Goal: Task Accomplishment & Management: Use online tool/utility

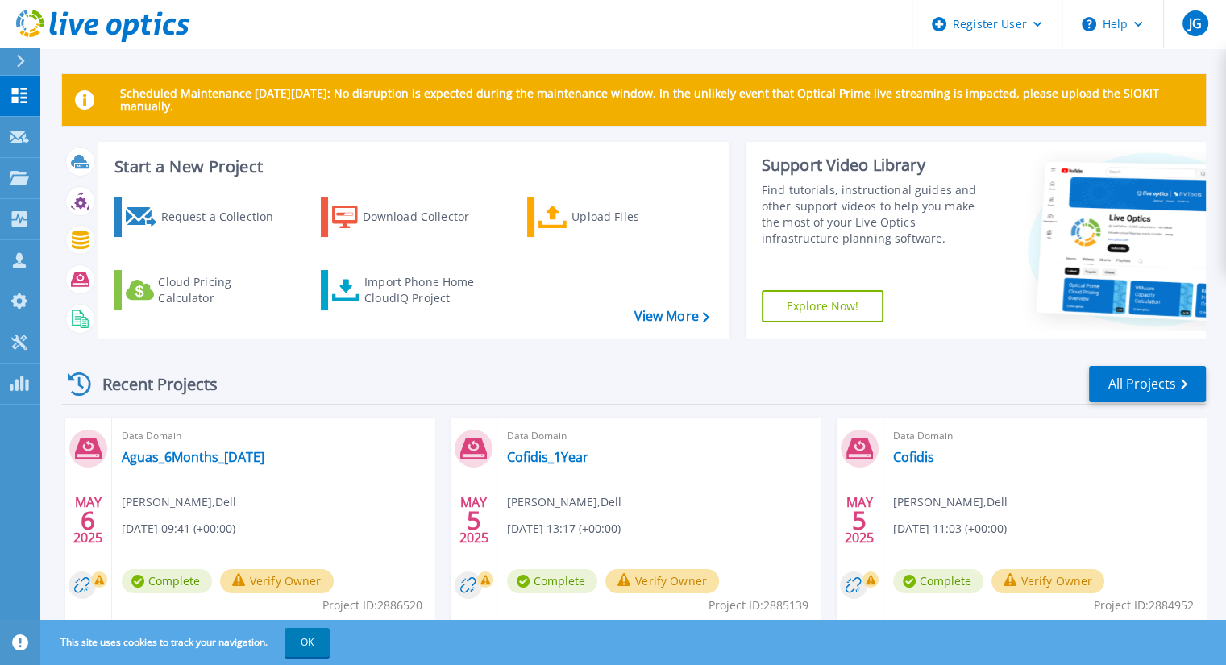
click at [12, 56] on button at bounding box center [20, 62] width 40 height 28
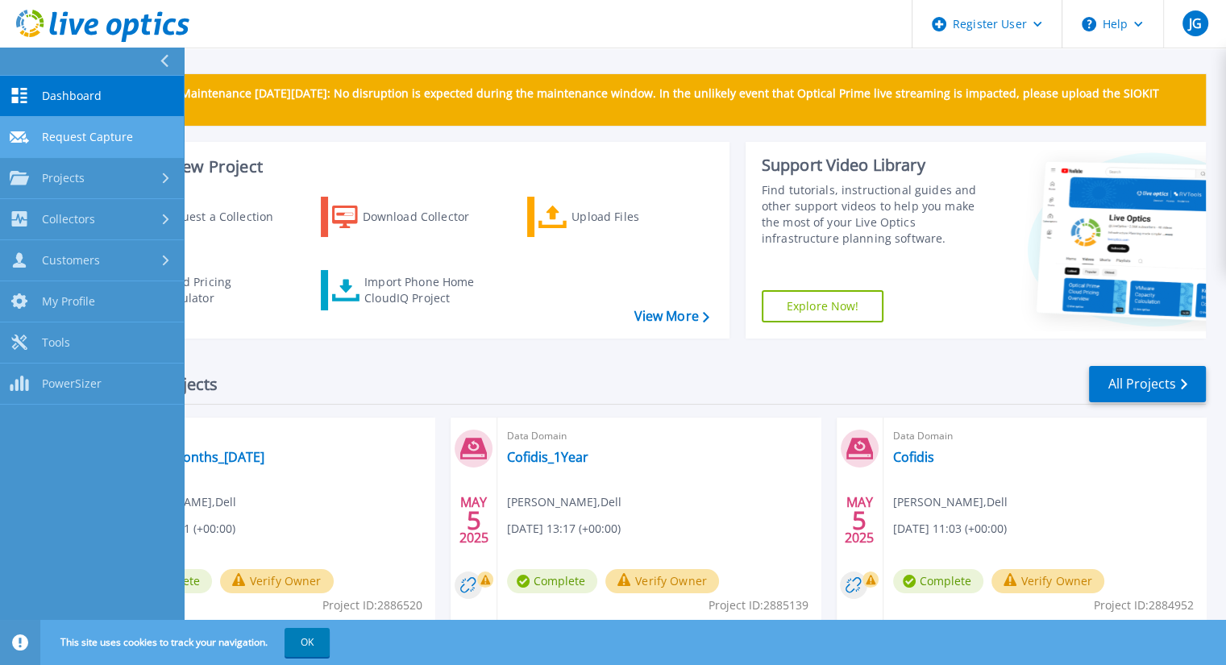
click at [62, 127] on link "Request Capture Request Capture" at bounding box center [92, 137] width 184 height 41
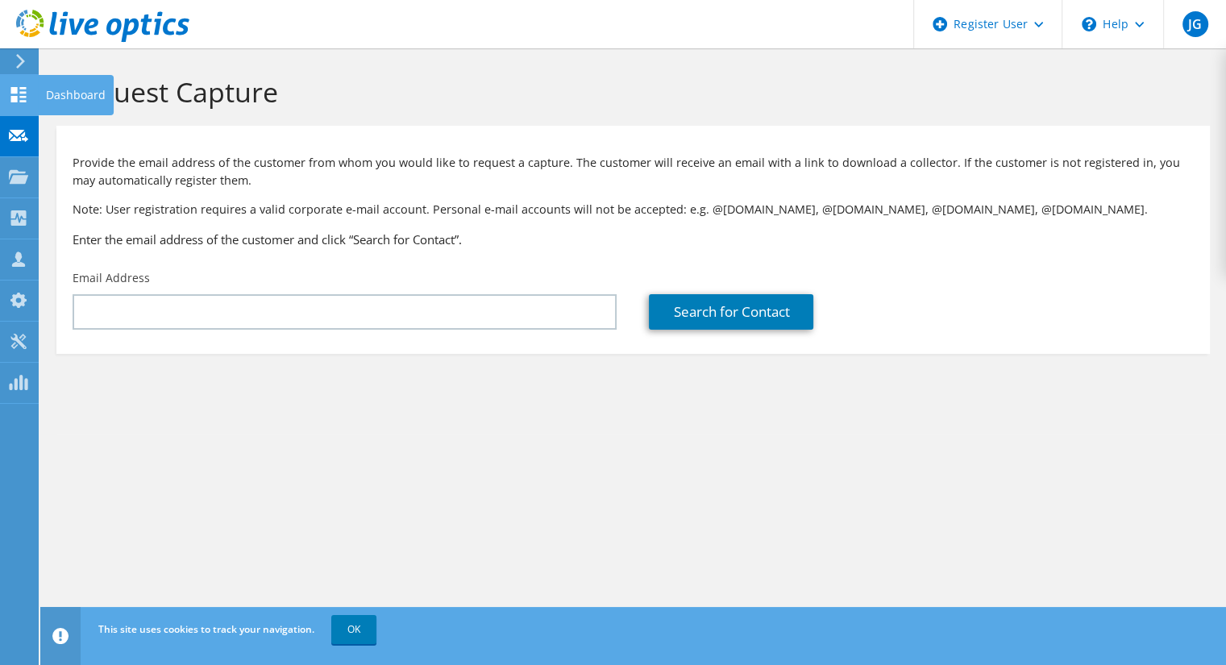
click at [15, 93] on icon at bounding box center [18, 94] width 19 height 15
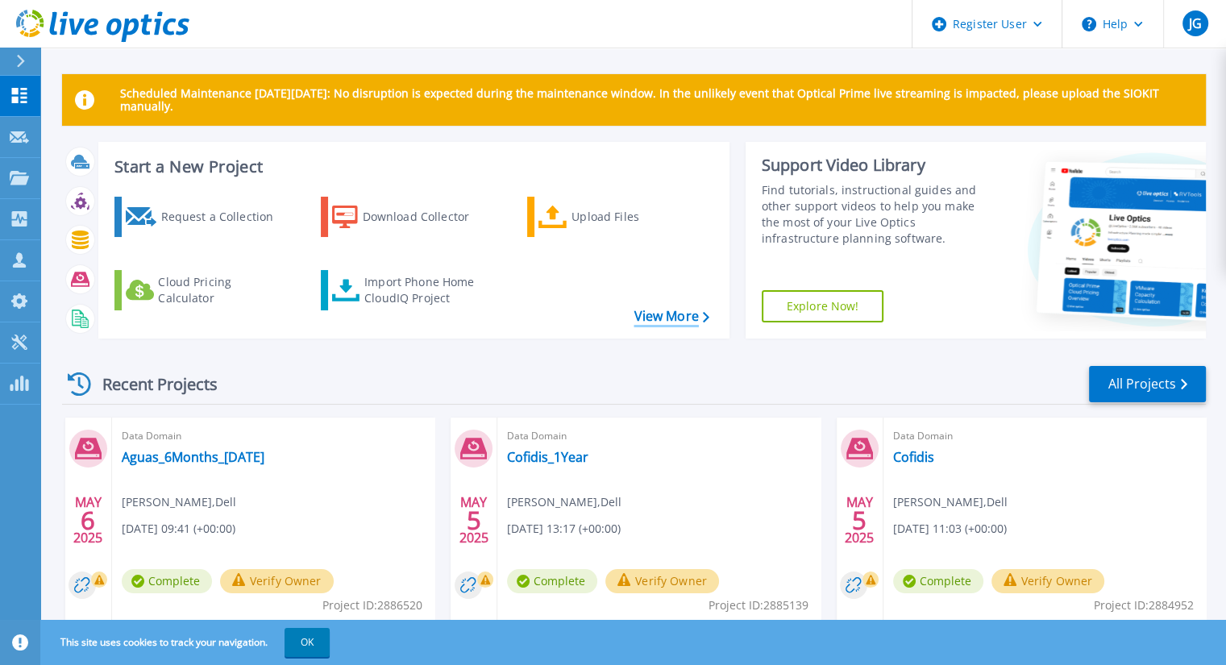
click at [650, 317] on link "View More" at bounding box center [670, 316] width 75 height 15
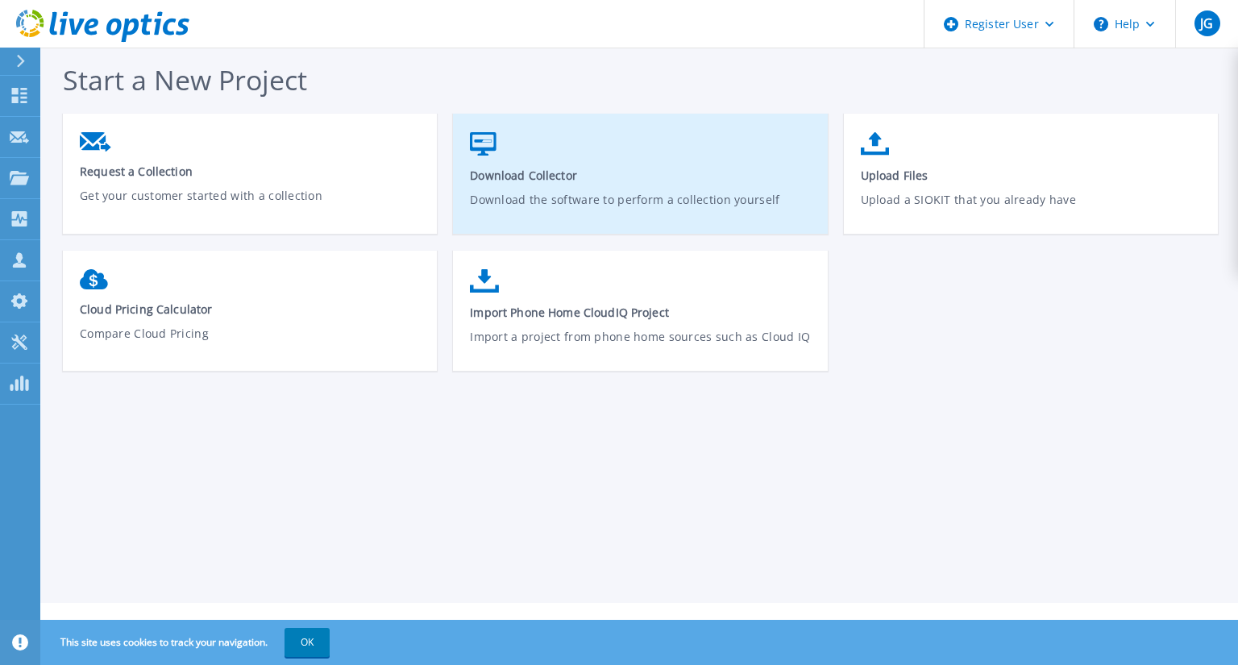
click at [582, 169] on span "Download Collector" at bounding box center [640, 175] width 341 height 15
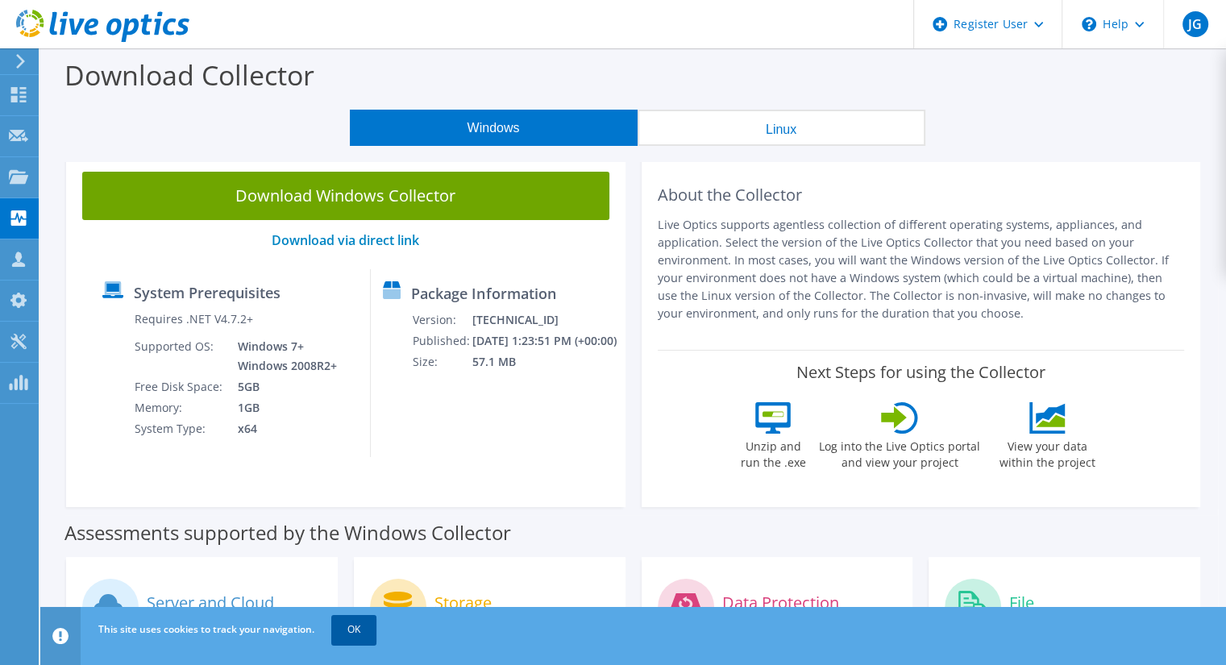
click at [351, 621] on link "OK" at bounding box center [353, 629] width 45 height 29
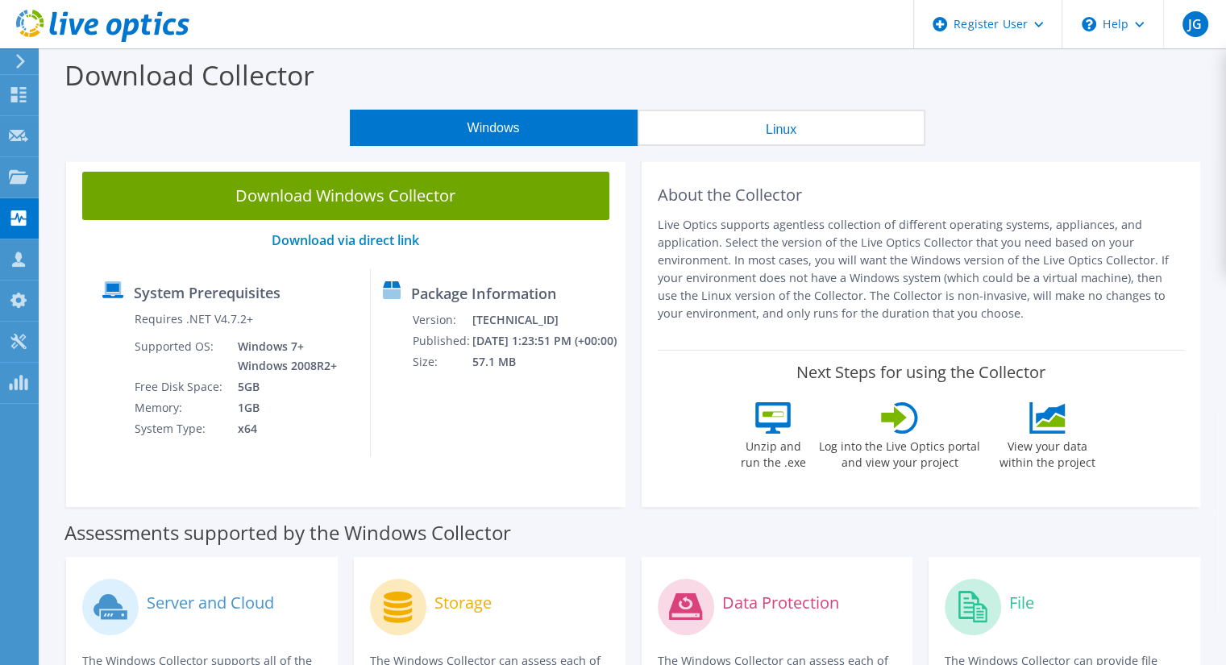
click at [17, 64] on icon at bounding box center [21, 61] width 12 height 15
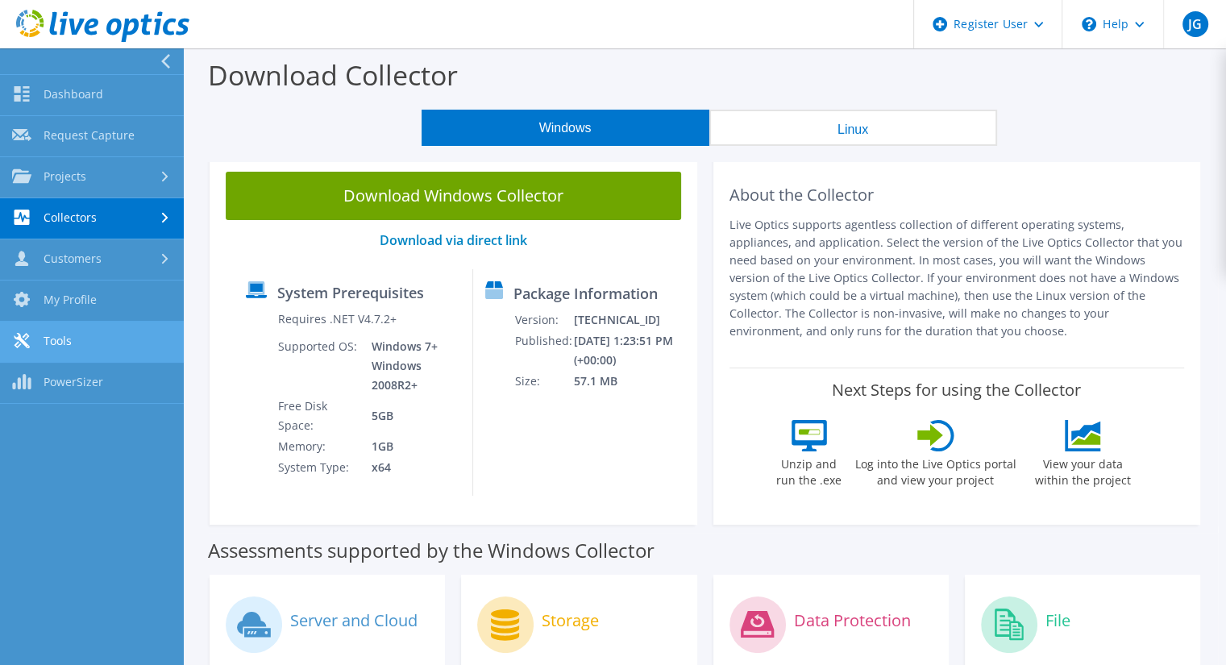
click at [69, 351] on link "Tools" at bounding box center [92, 342] width 184 height 41
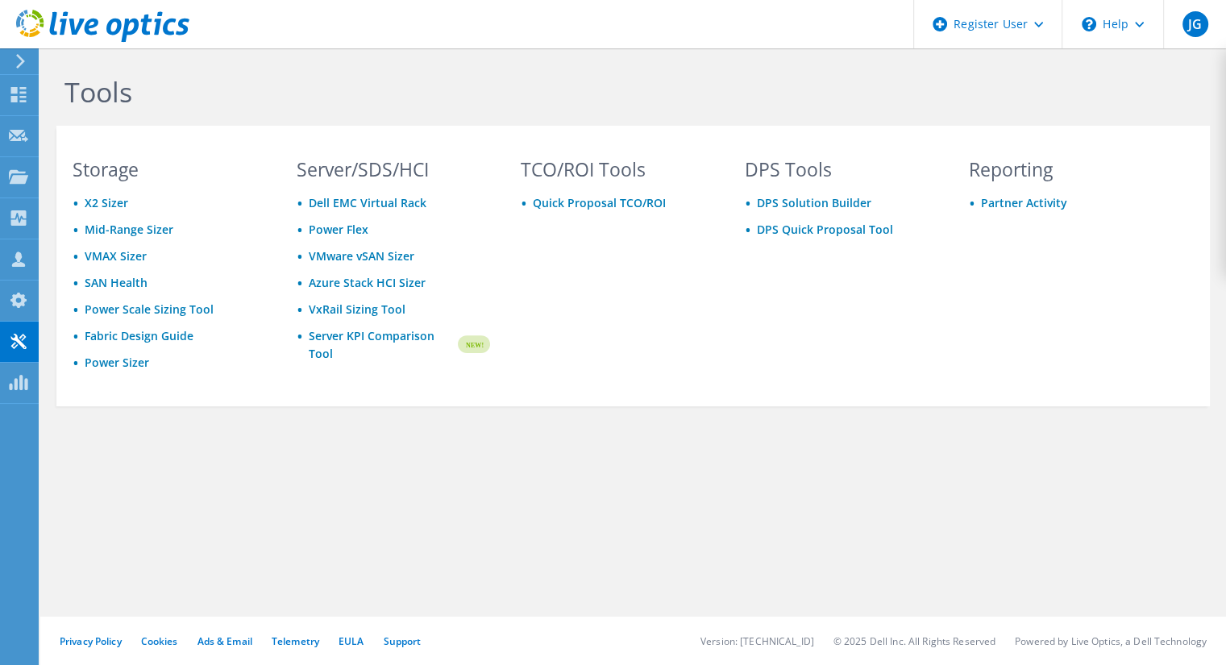
click at [25, 59] on icon at bounding box center [21, 61] width 12 height 15
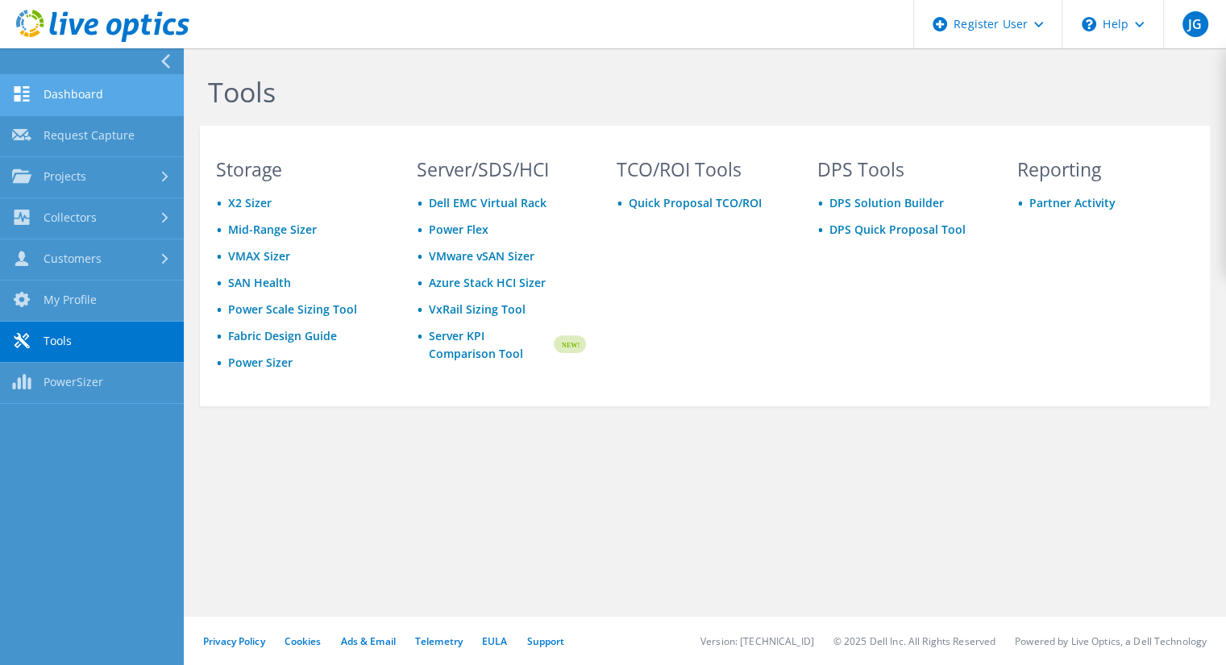
click at [60, 89] on link "Dashboard" at bounding box center [92, 95] width 184 height 41
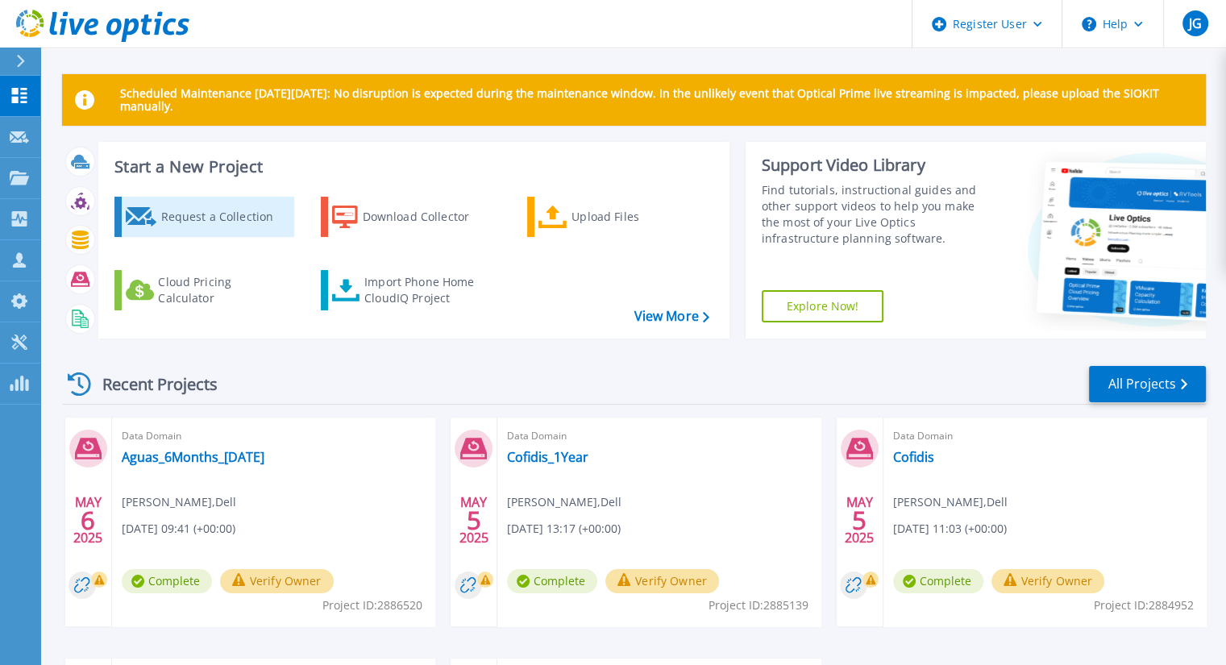
click at [251, 228] on div "Request a Collection" at bounding box center [224, 217] width 129 height 32
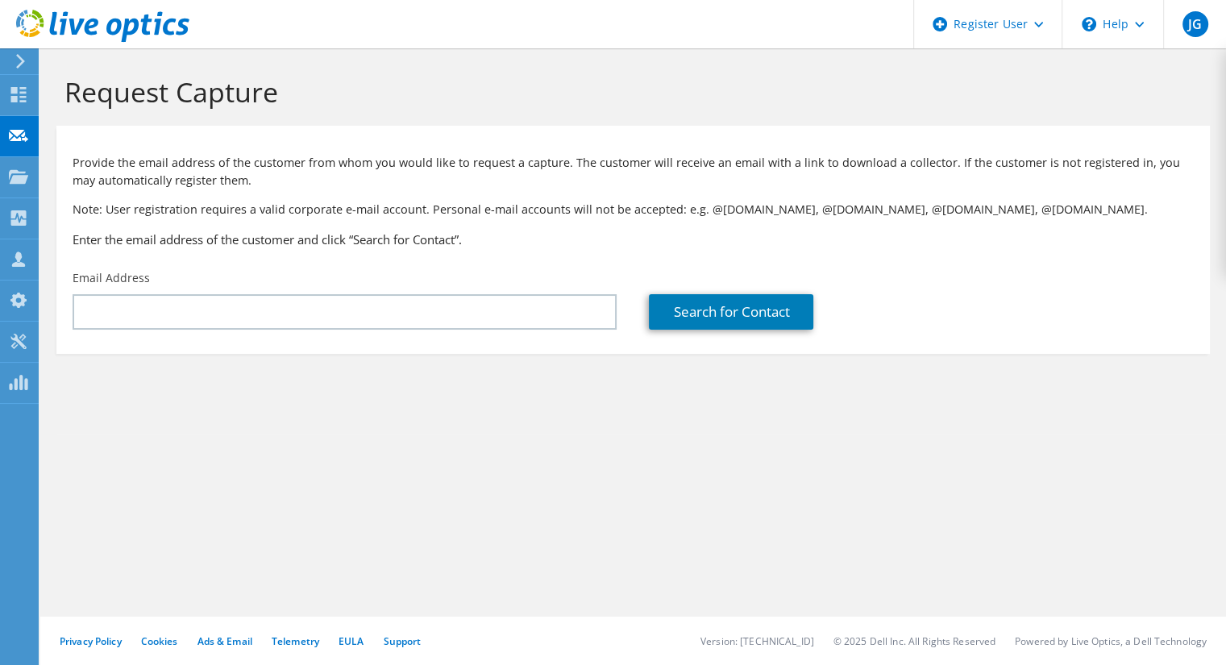
click at [15, 65] on div at bounding box center [18, 61] width 18 height 15
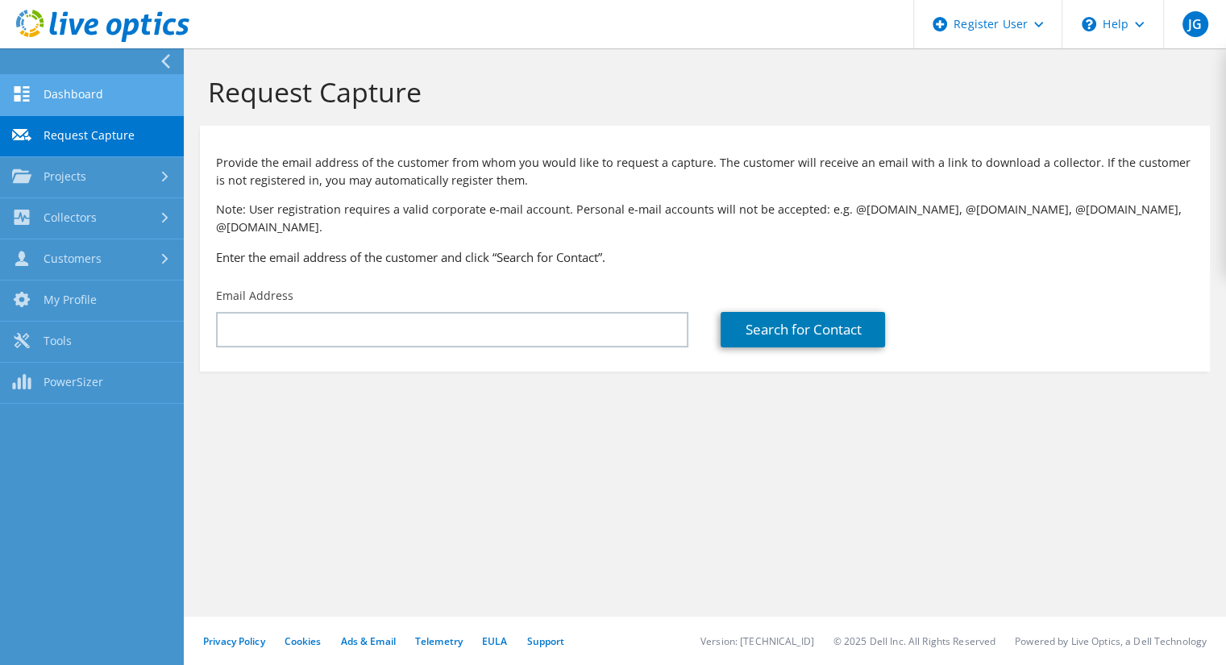
click at [66, 98] on link "Dashboard" at bounding box center [92, 95] width 184 height 41
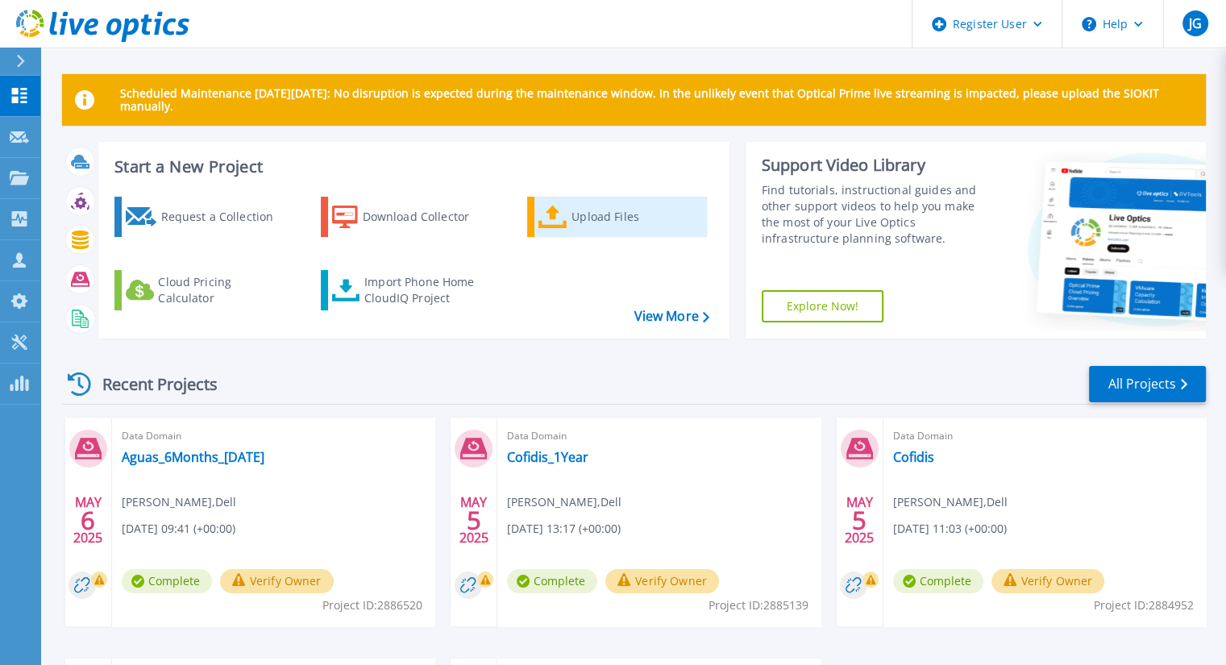
click at [550, 231] on link "Upload Files" at bounding box center [617, 217] width 180 height 40
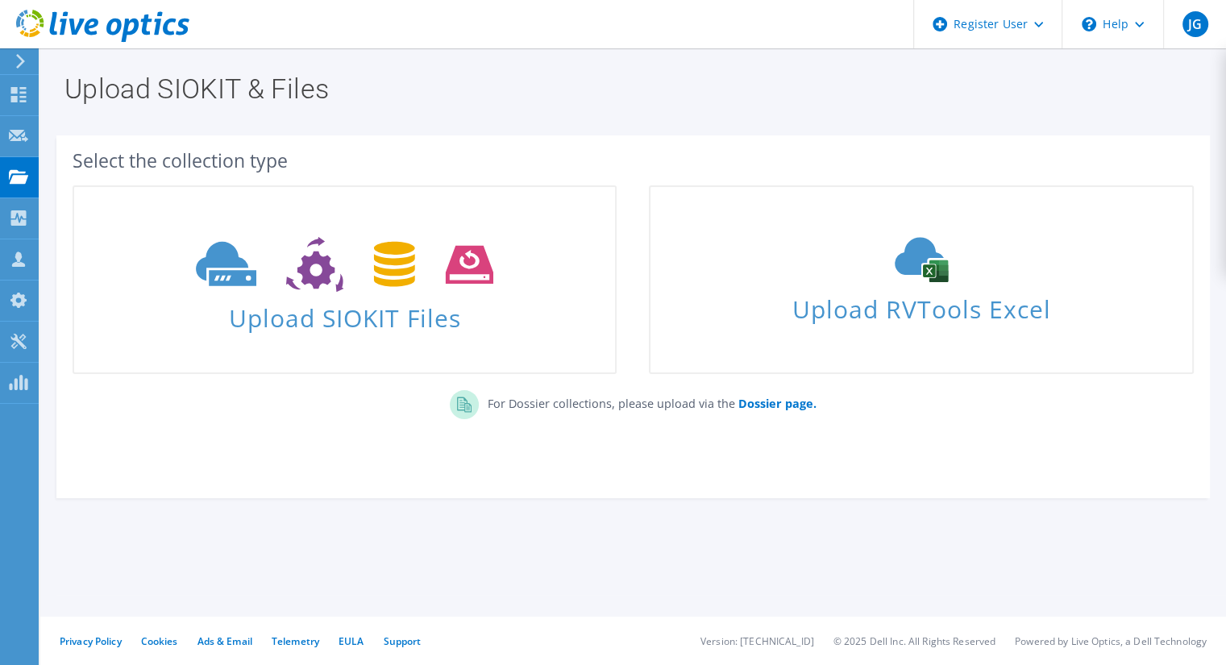
click at [22, 56] on icon at bounding box center [21, 61] width 12 height 15
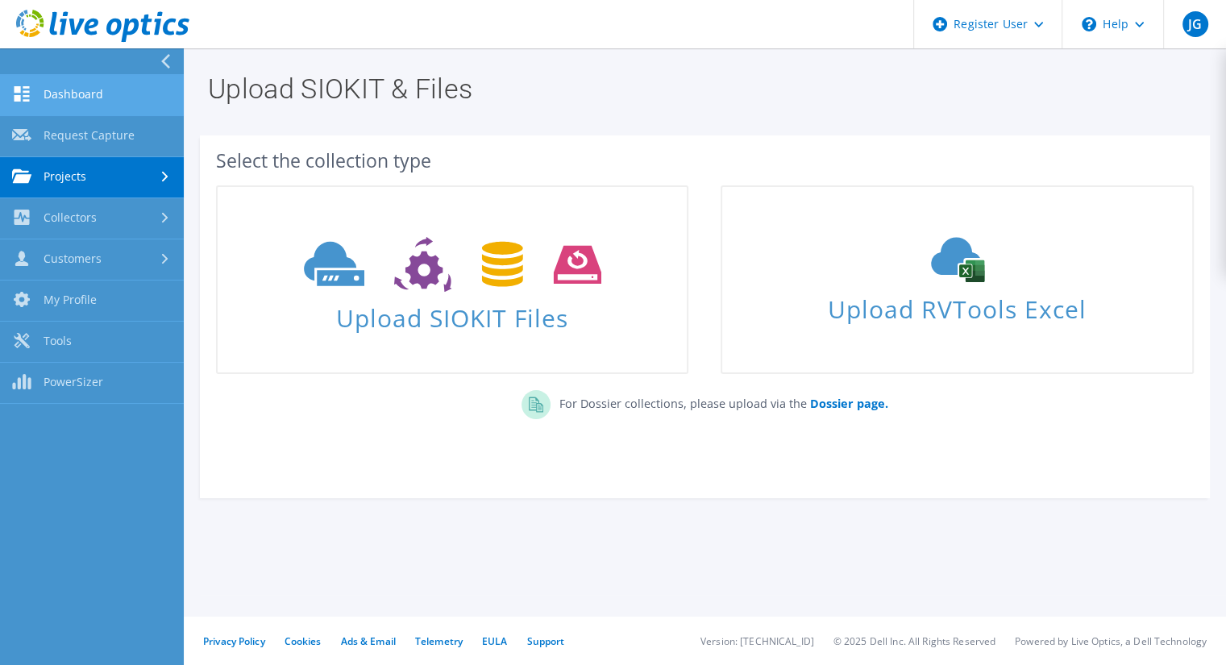
click at [89, 94] on link "Dashboard" at bounding box center [92, 95] width 184 height 41
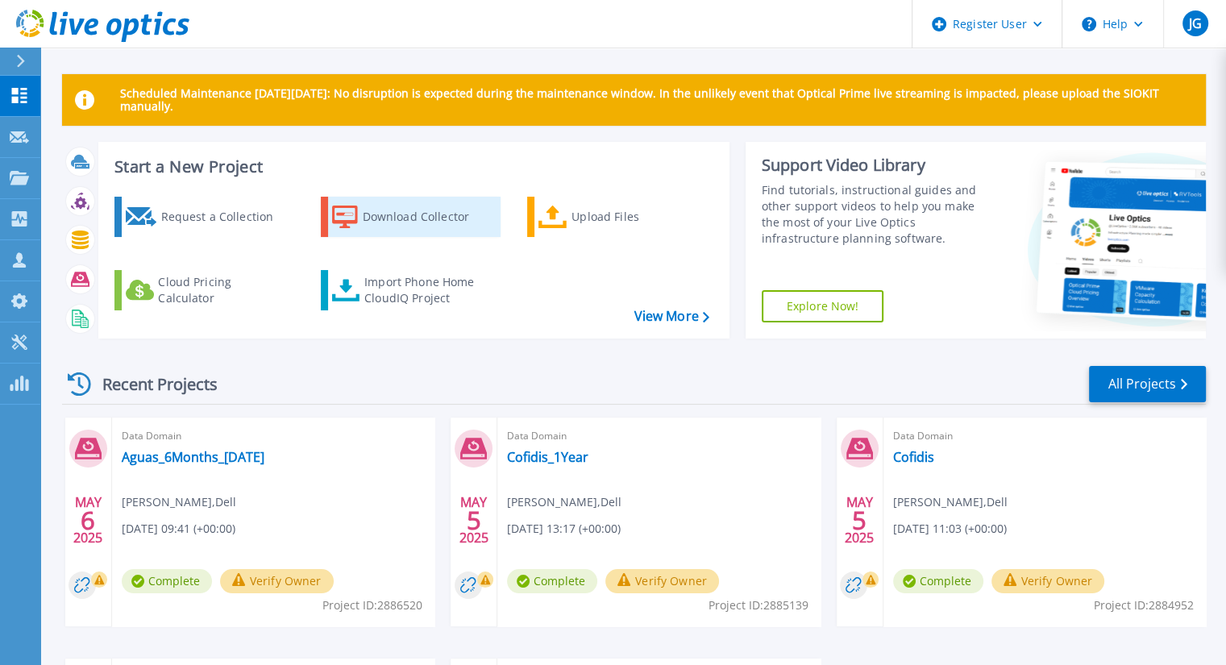
click at [395, 216] on div "Download Collector" at bounding box center [427, 217] width 129 height 32
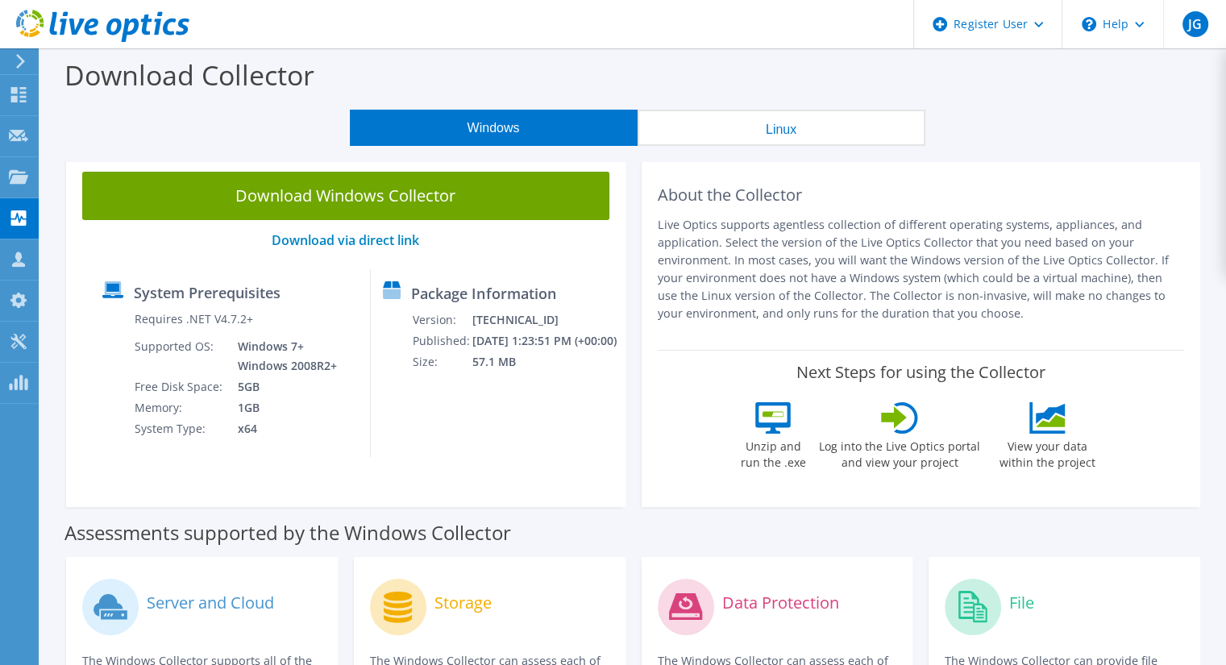
click at [18, 64] on icon at bounding box center [21, 61] width 12 height 15
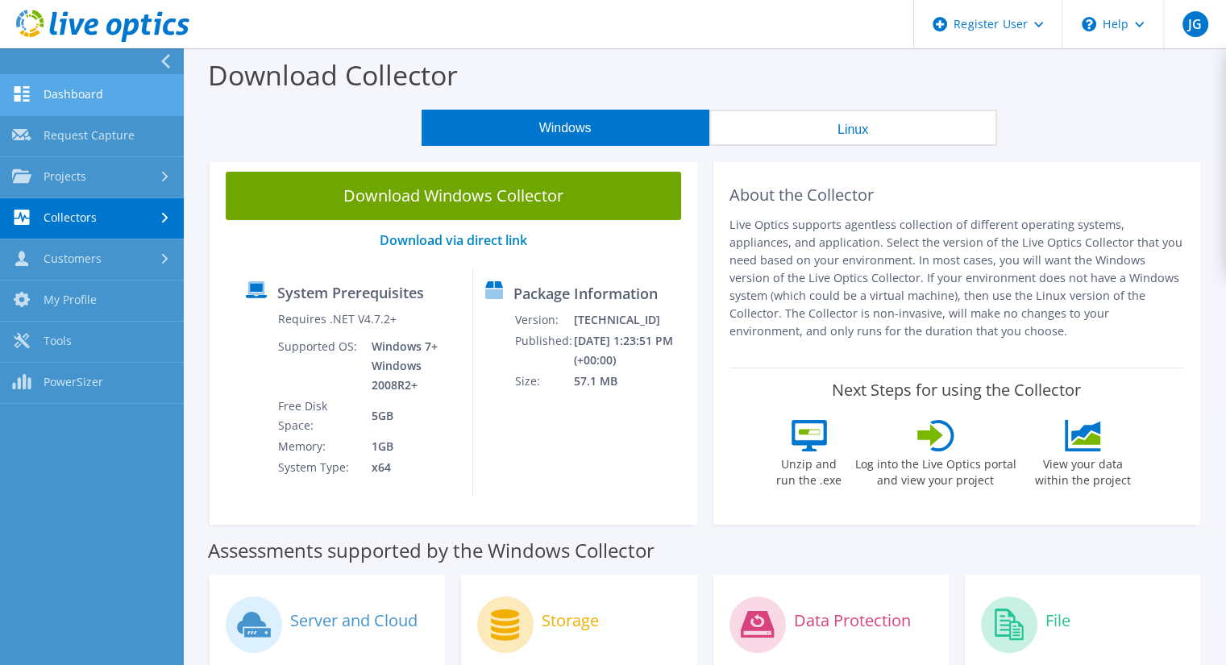
click at [48, 101] on link "Dashboard" at bounding box center [92, 95] width 184 height 41
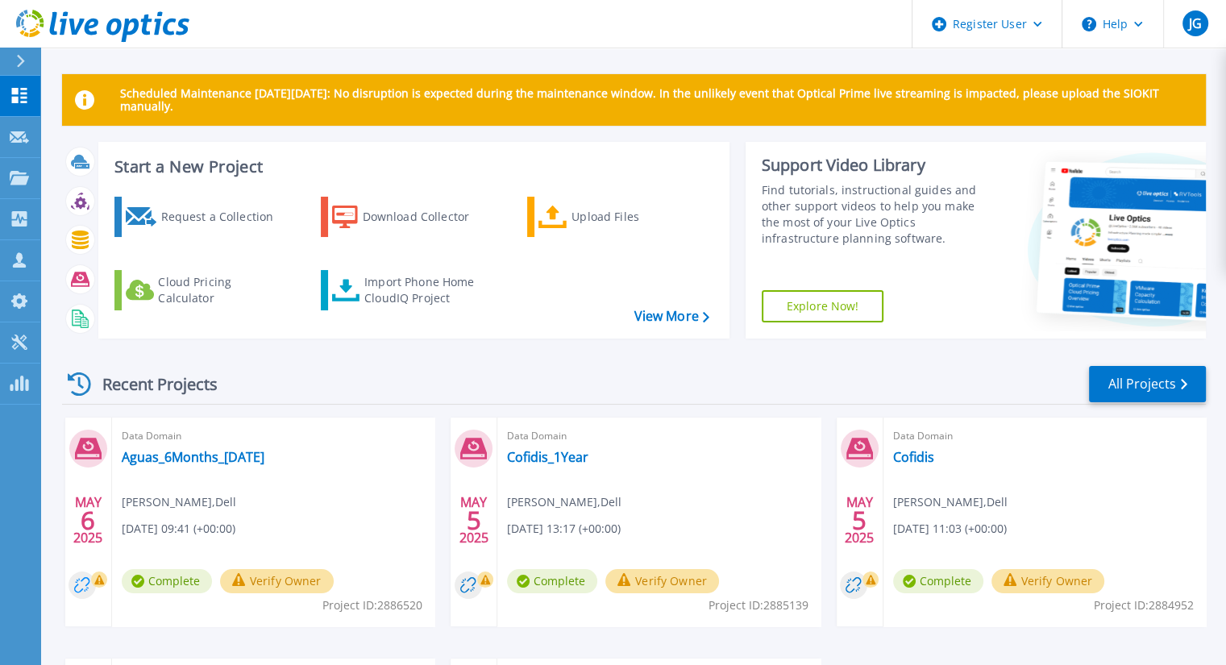
click at [83, 578] on circle at bounding box center [82, 584] width 27 height 27
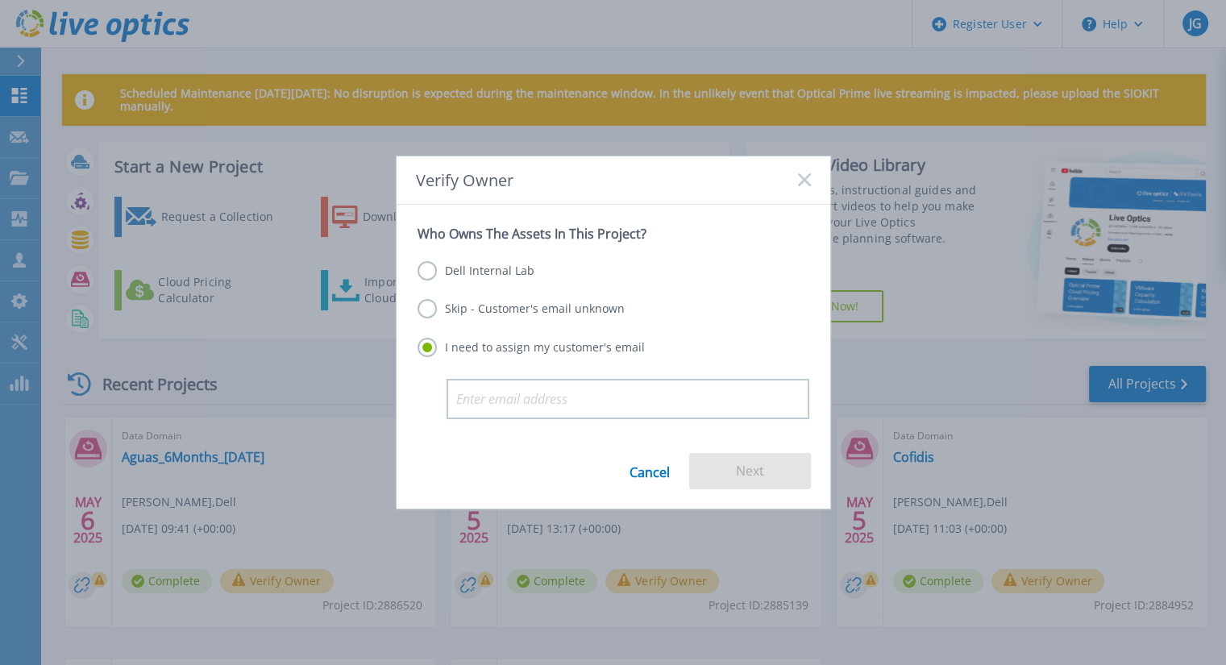
click at [803, 177] on icon at bounding box center [804, 179] width 13 height 13
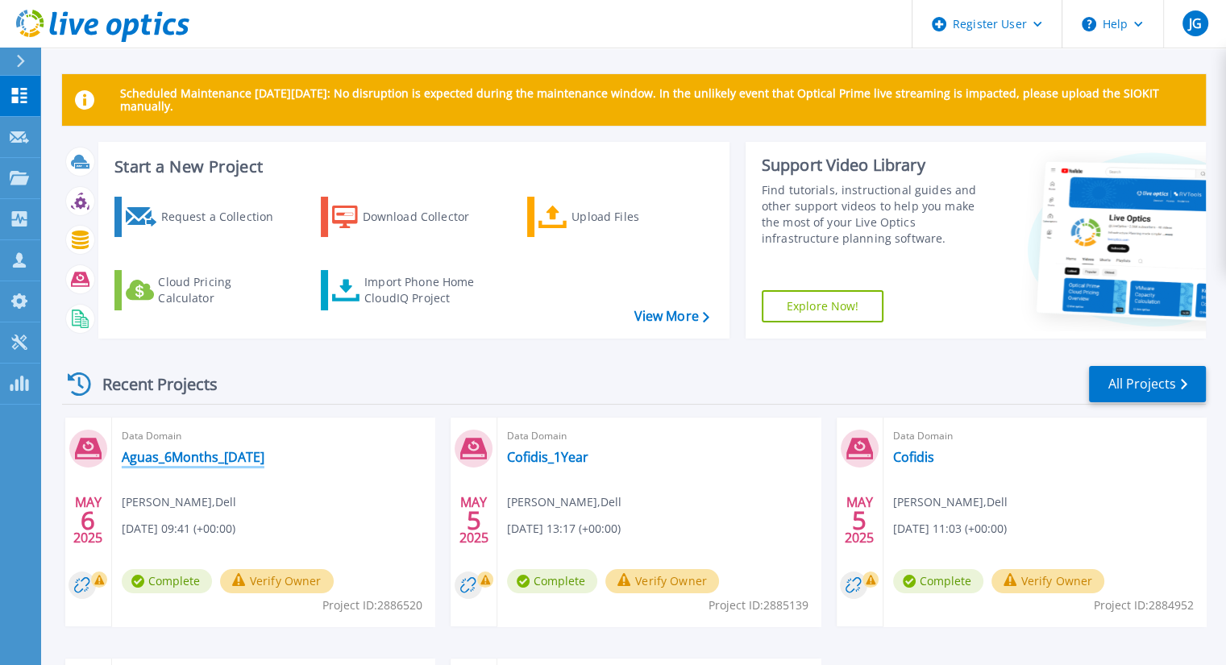
click at [182, 463] on link "Aguas_6Months_06.05.2025" at bounding box center [193, 457] width 143 height 16
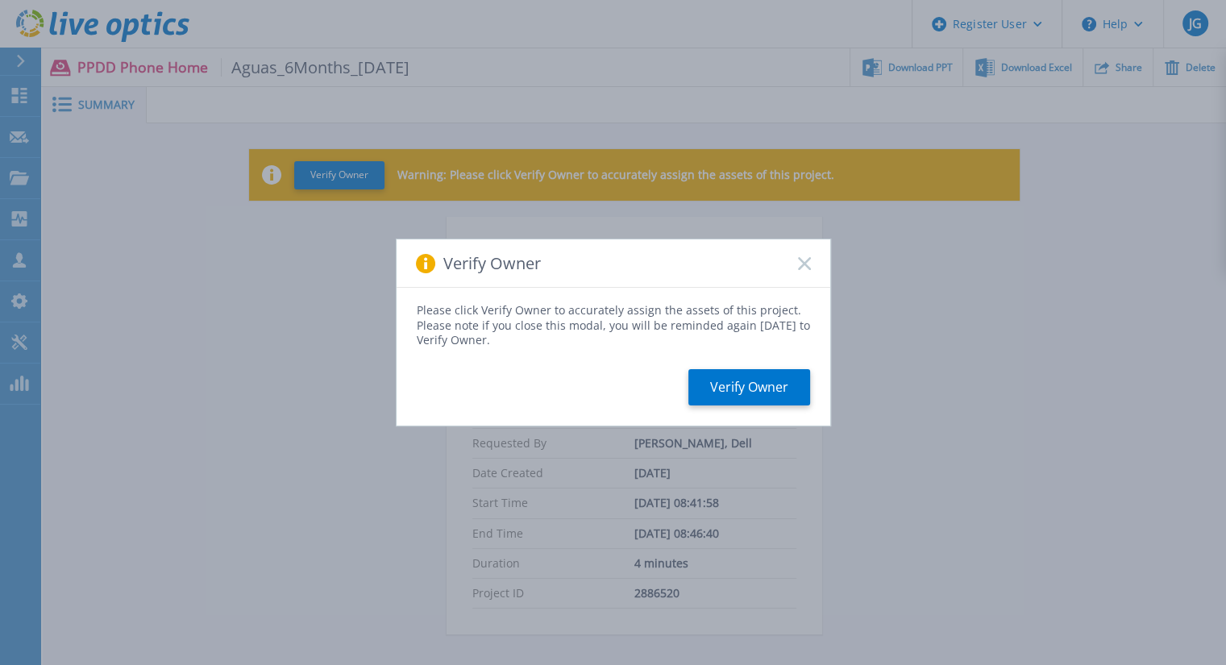
click at [811, 254] on div "Verify Owner" at bounding box center [614, 263] width 434 height 48
click at [799, 262] on icon at bounding box center [804, 263] width 13 height 13
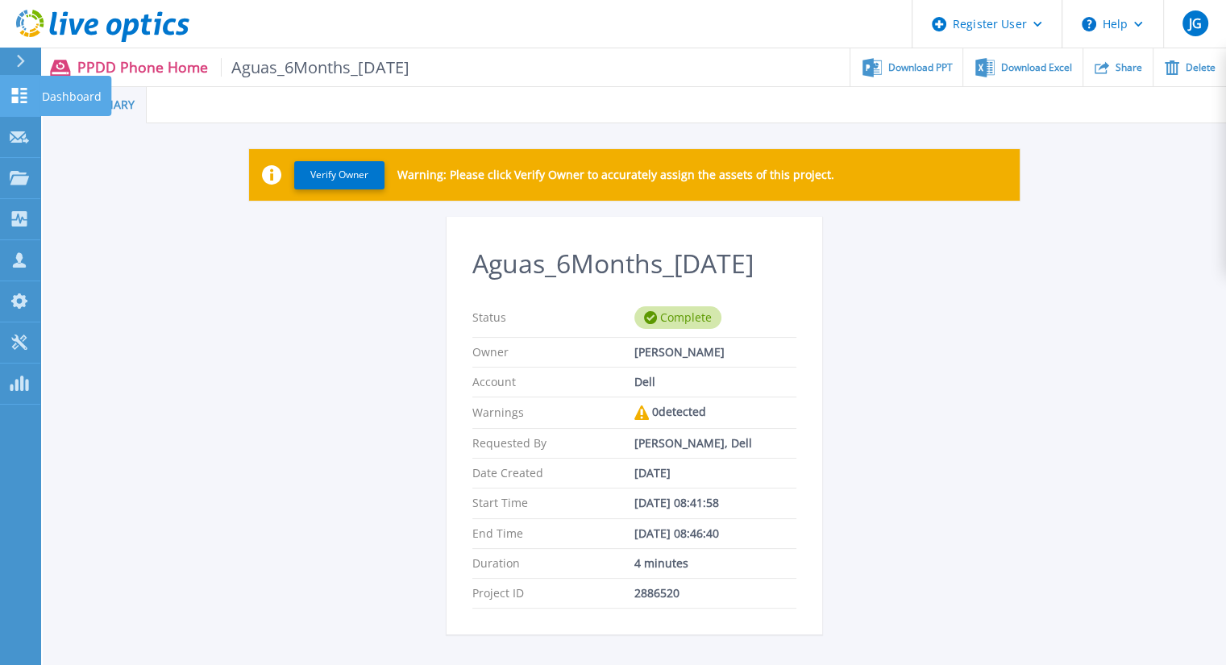
click at [20, 93] on icon at bounding box center [19, 95] width 19 height 15
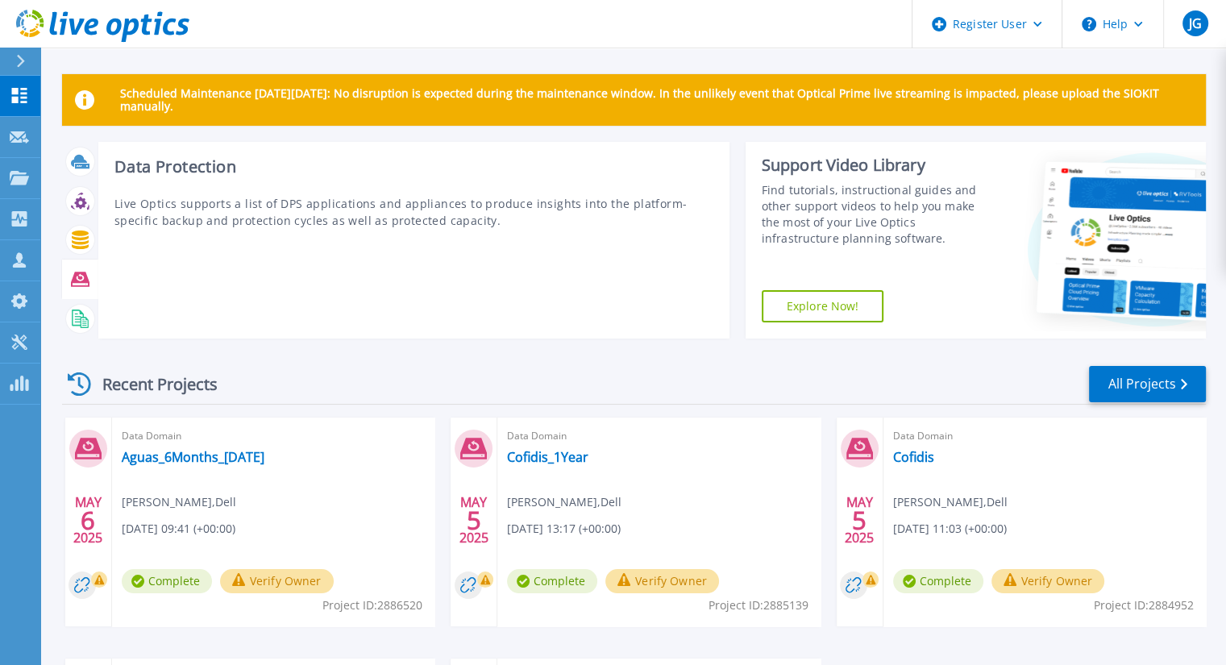
click at [83, 276] on icon at bounding box center [80, 279] width 19 height 19
click at [87, 276] on icon at bounding box center [80, 279] width 19 height 19
click at [79, 277] on icon at bounding box center [80, 279] width 19 height 15
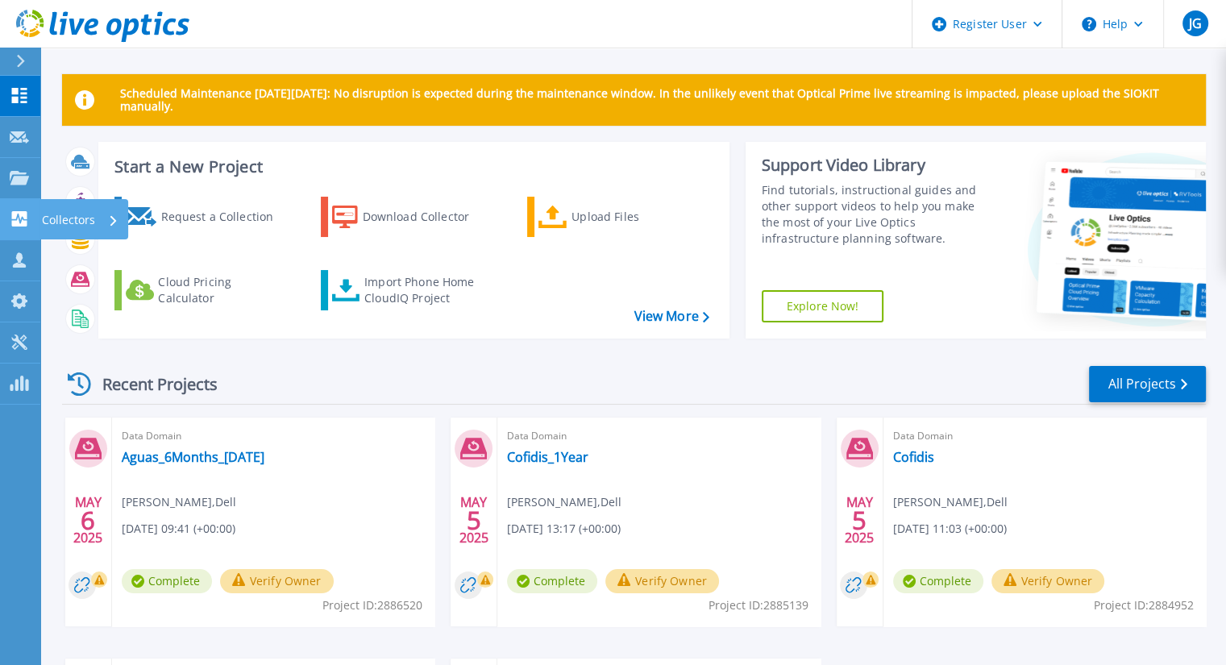
click at [19, 214] on icon at bounding box center [19, 218] width 15 height 15
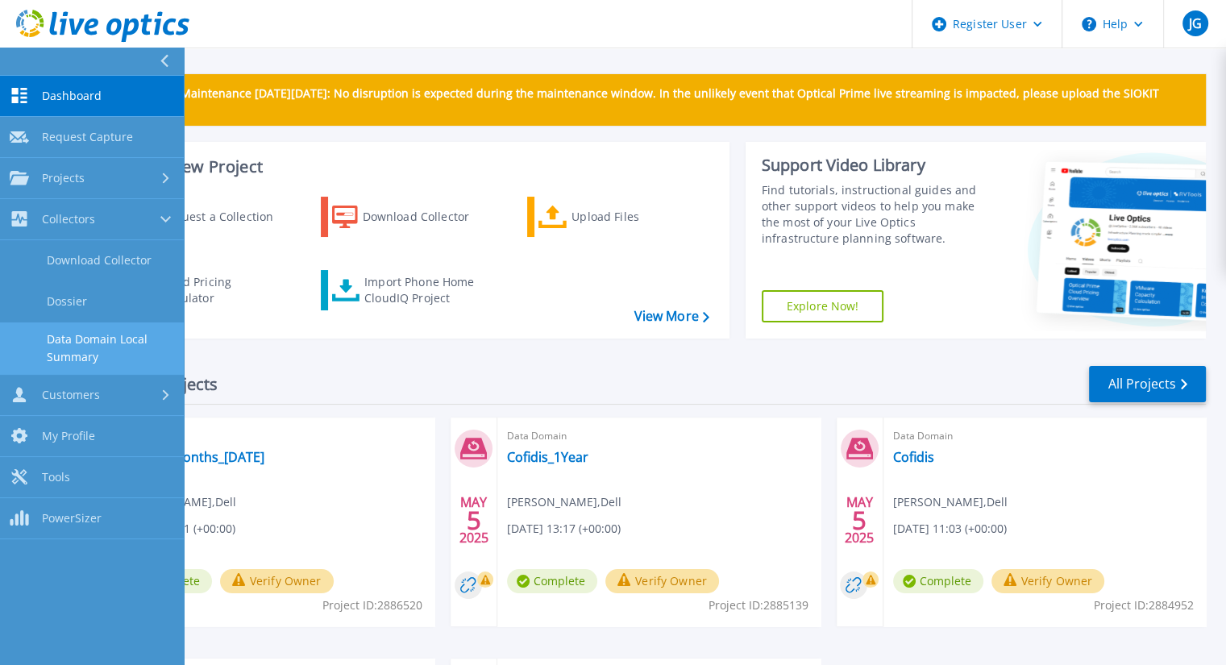
click at [79, 339] on link "Data Domain Local Summary" at bounding box center [92, 348] width 184 height 52
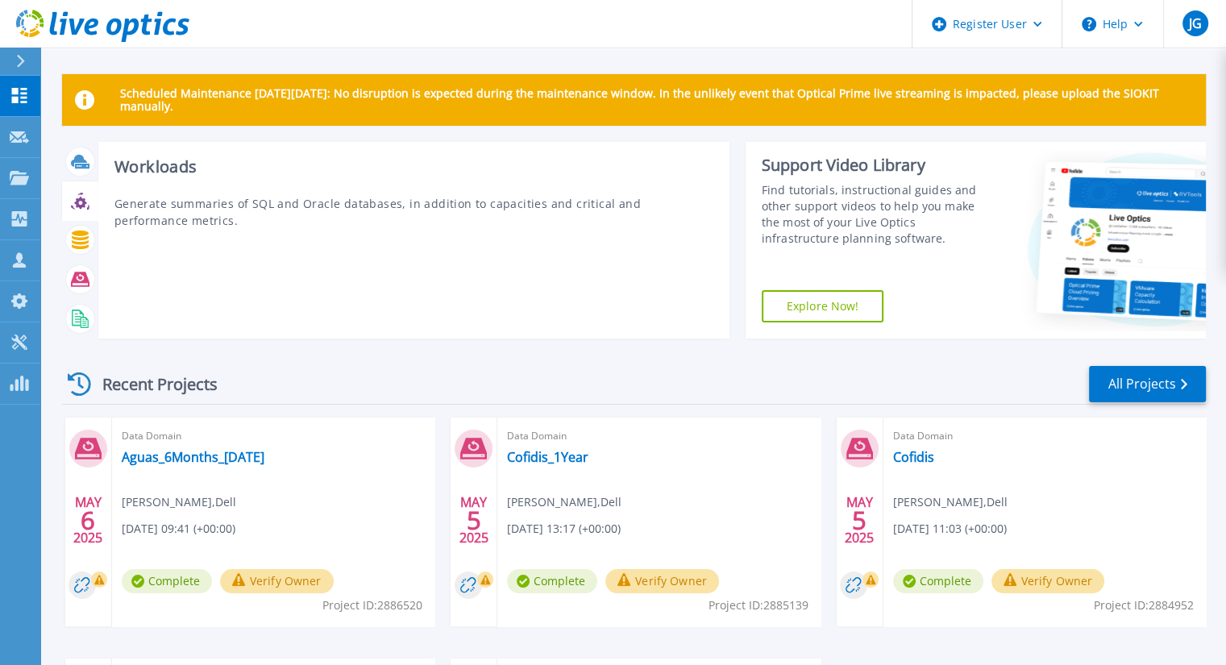
click at [80, 214] on div at bounding box center [80, 201] width 28 height 28
click at [80, 273] on icon at bounding box center [80, 279] width 19 height 15
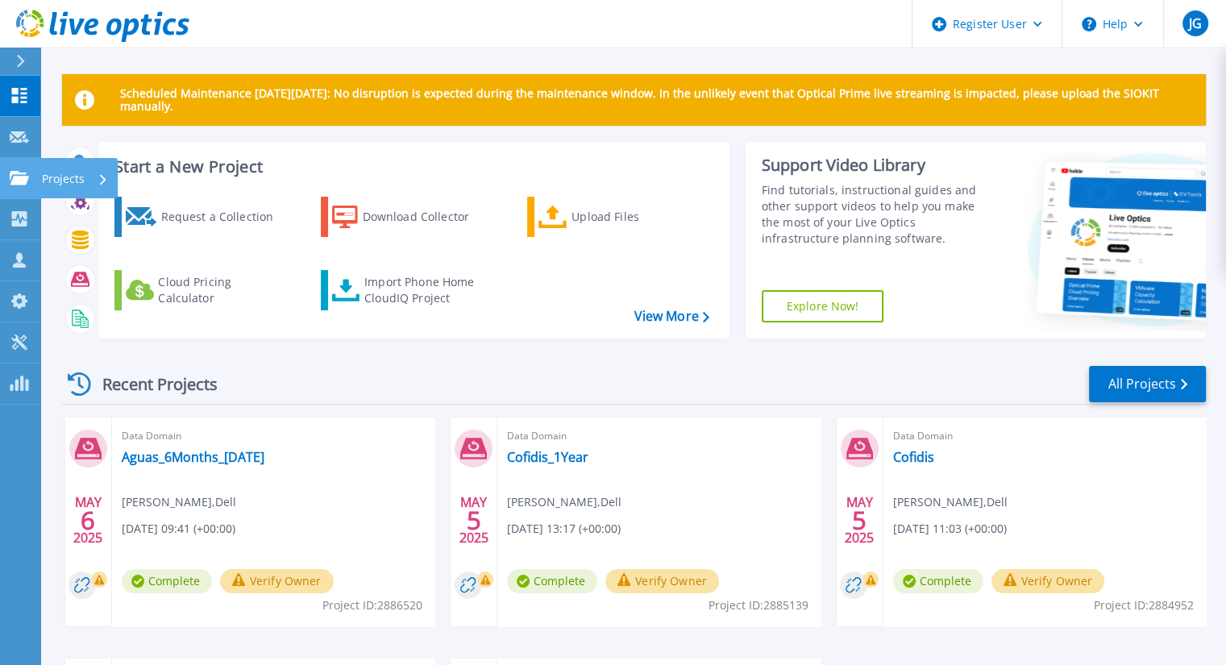
click at [16, 180] on icon at bounding box center [19, 178] width 19 height 14
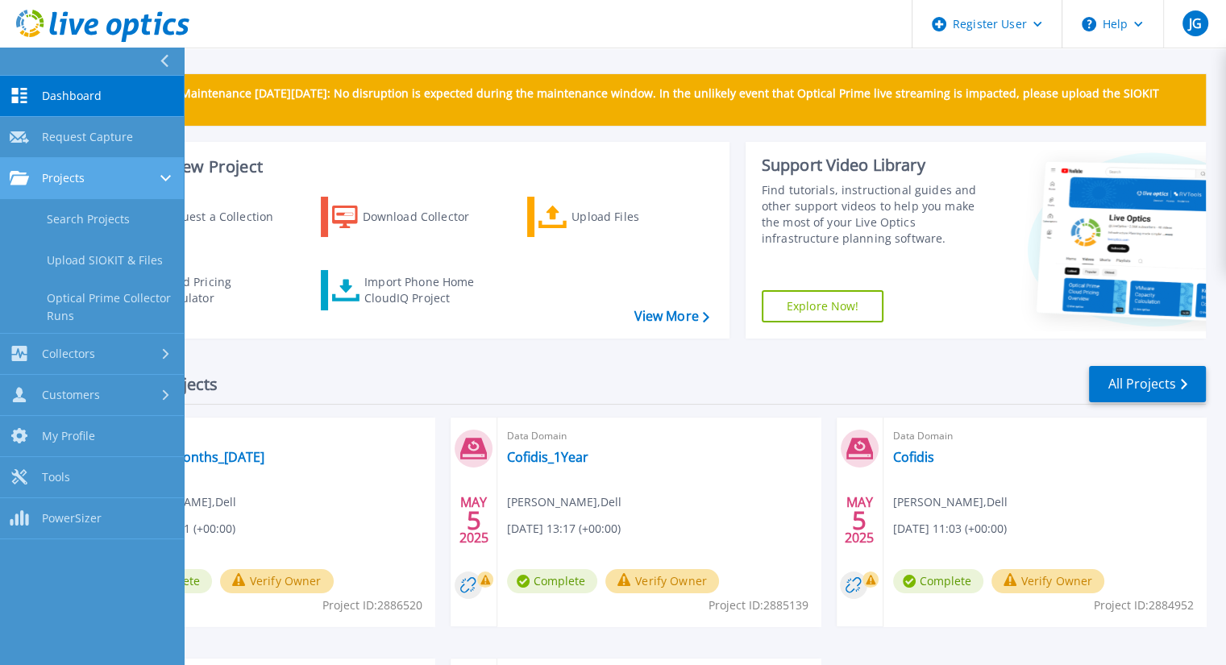
click at [70, 180] on span "Projects" at bounding box center [63, 178] width 43 height 15
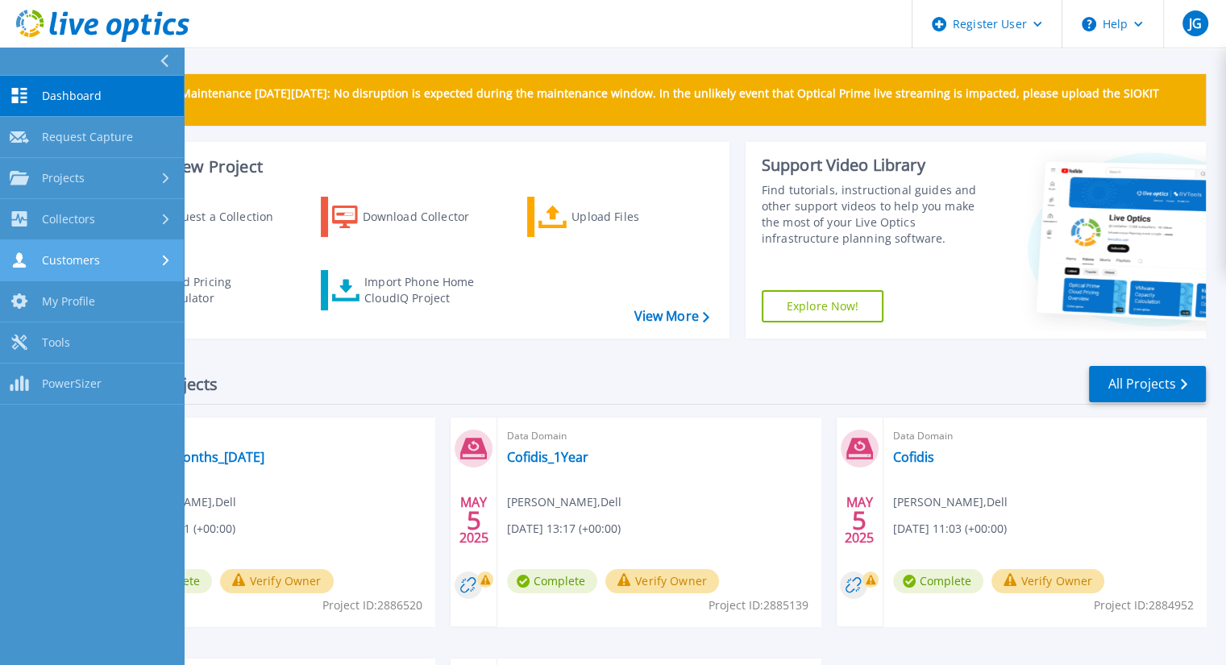
click at [58, 261] on span "Customers" at bounding box center [71, 260] width 58 height 15
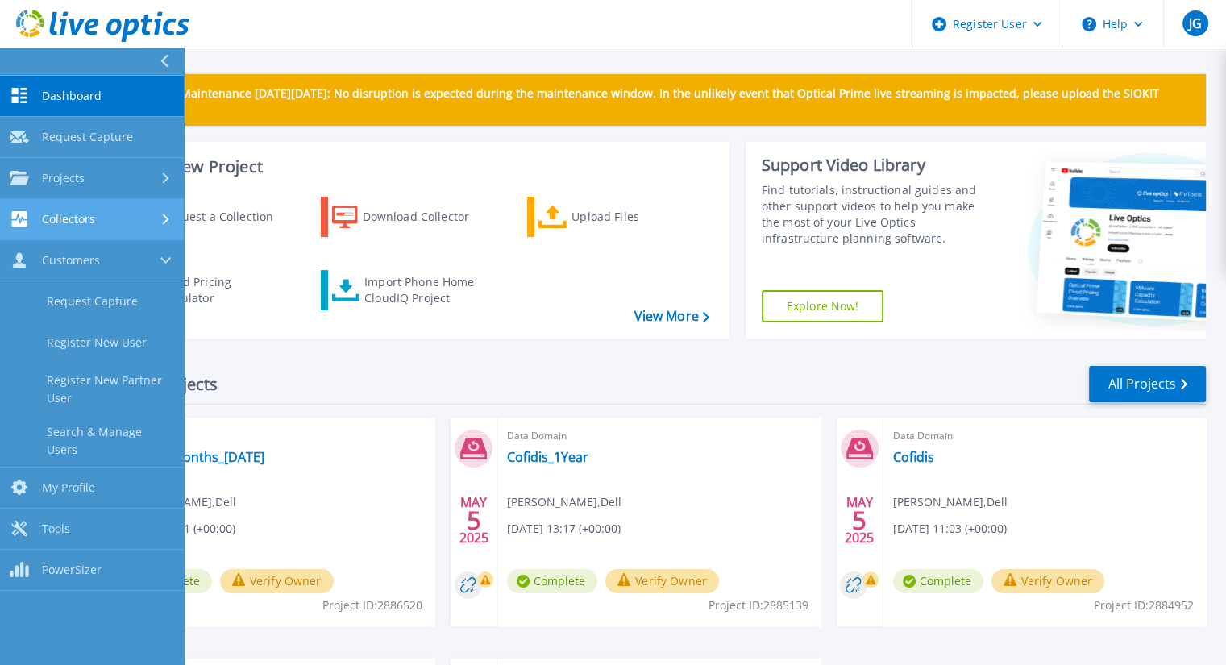
click at [58, 226] on link "Collectors Collectors" at bounding box center [92, 219] width 184 height 41
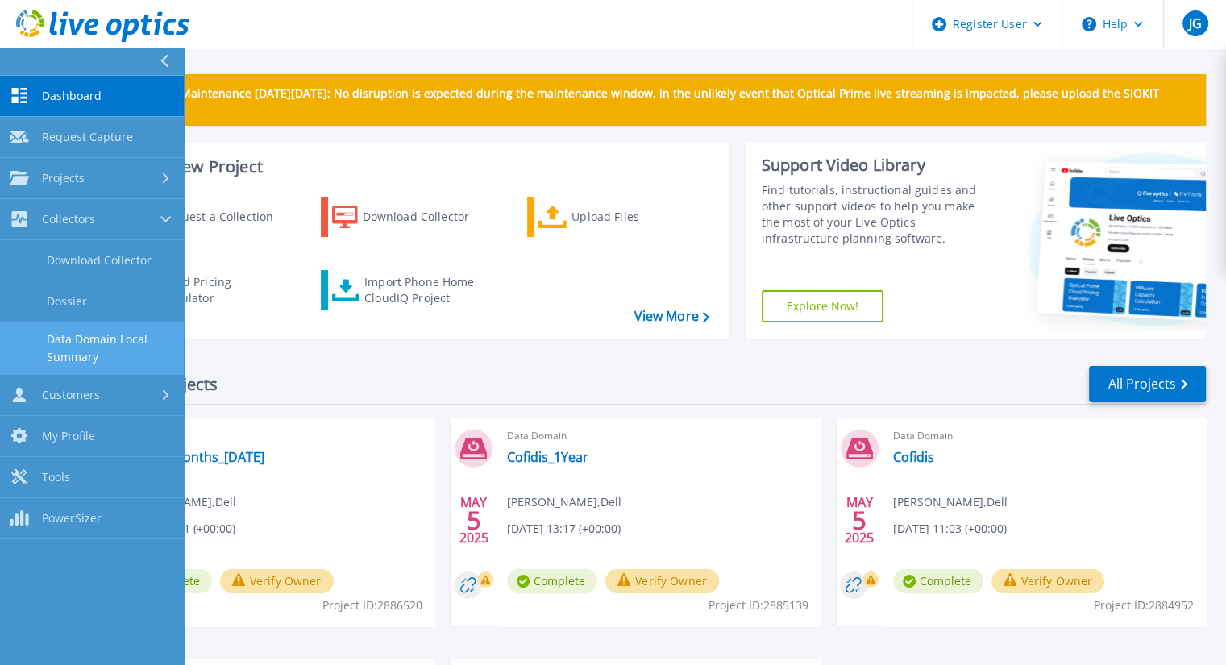
click at [74, 332] on link "Data Domain Local Summary" at bounding box center [92, 348] width 184 height 52
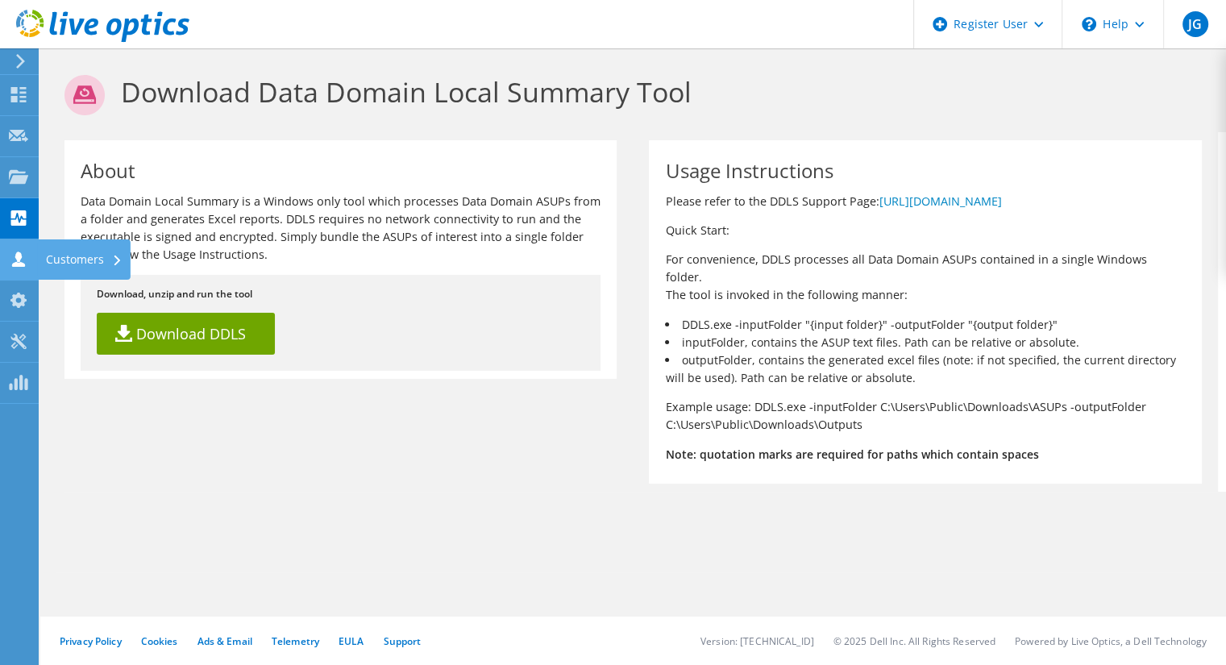
click at [18, 264] on use at bounding box center [18, 258] width 13 height 15
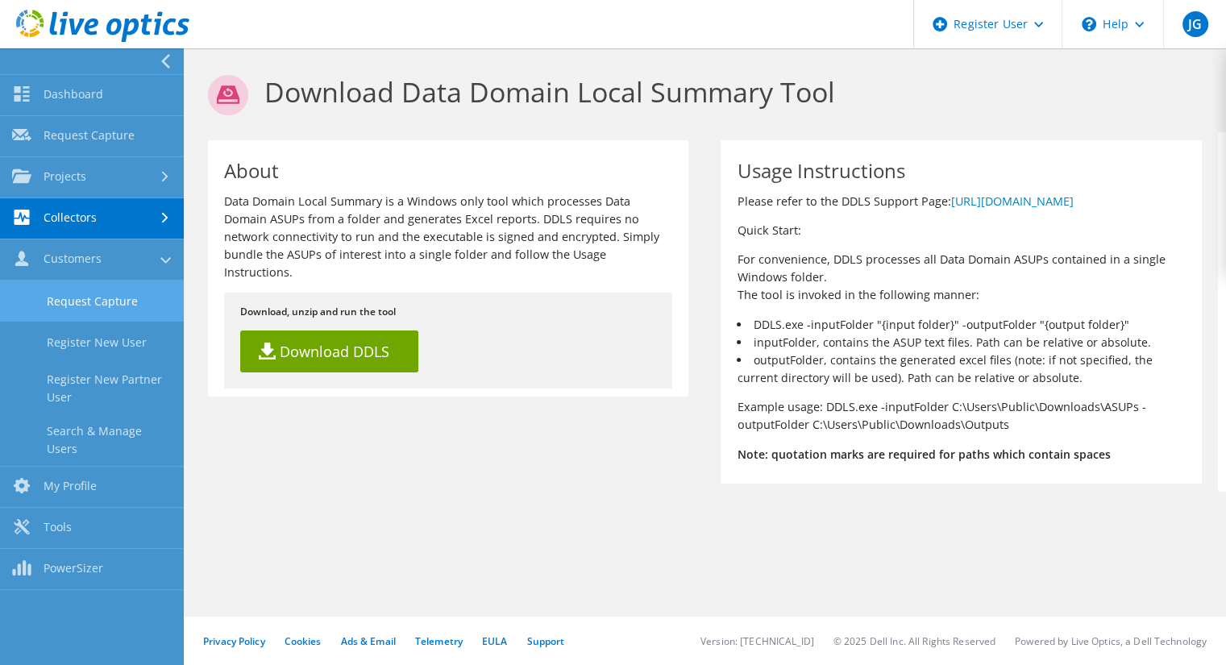
click at [105, 312] on link "Request Capture" at bounding box center [92, 300] width 184 height 41
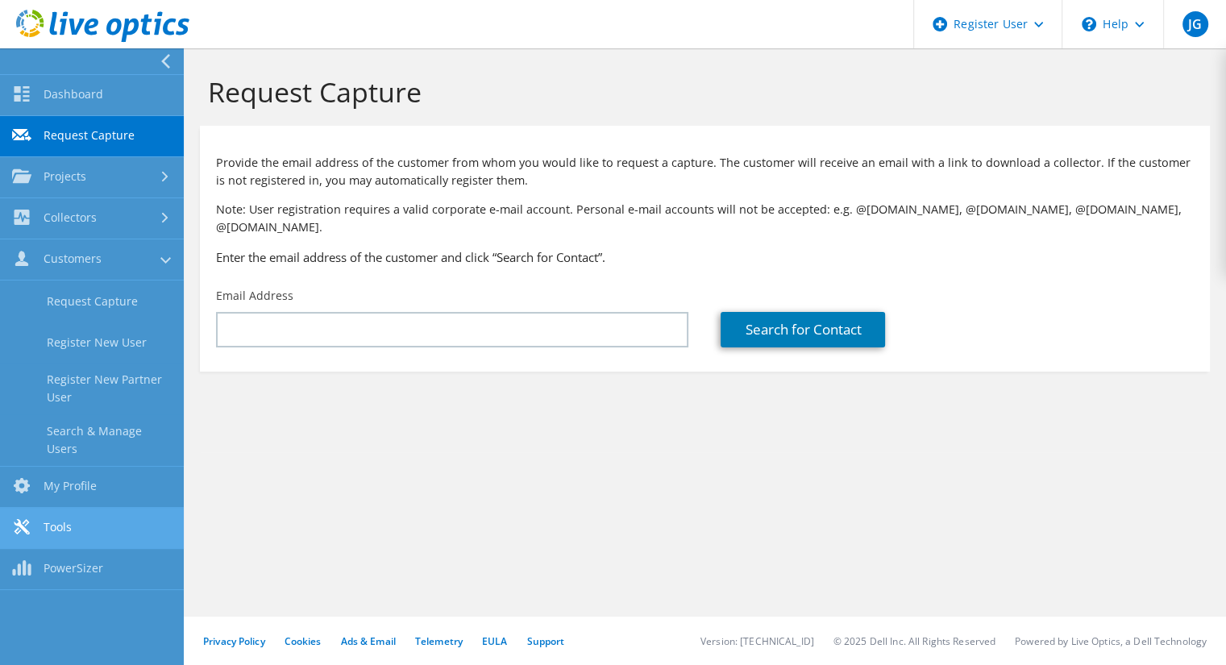
click at [82, 508] on link "Tools" at bounding box center [92, 528] width 184 height 41
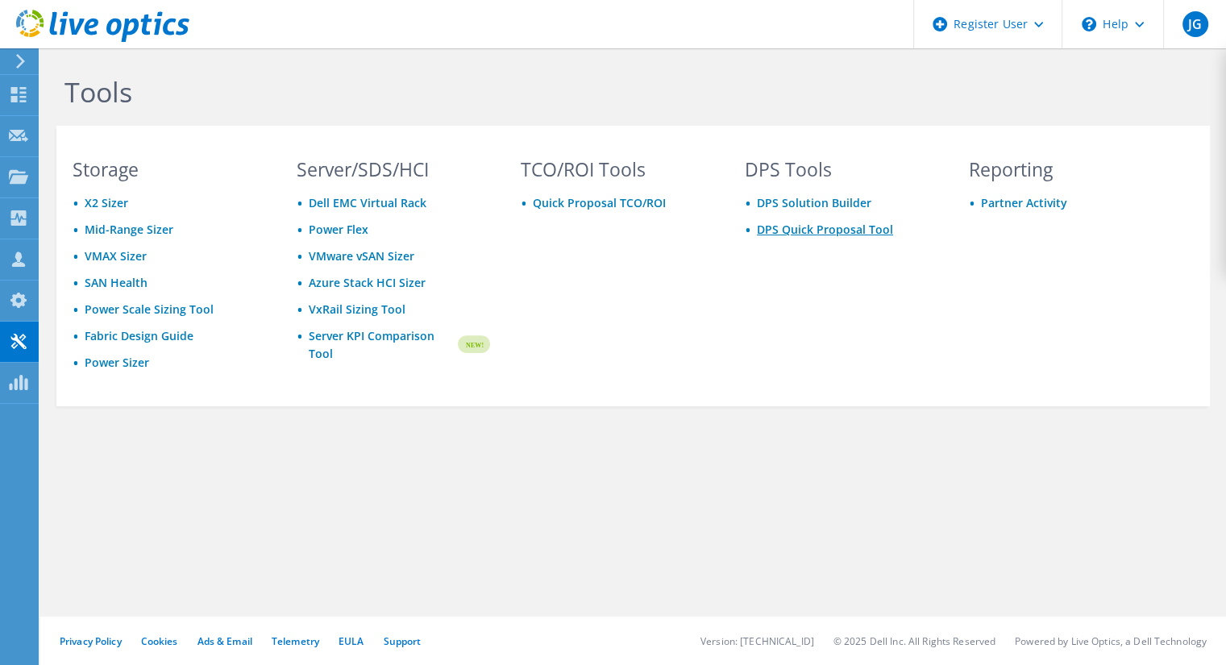
click at [804, 231] on link "DPS Quick Proposal Tool" at bounding box center [825, 229] width 136 height 15
click at [827, 204] on link "DPS Solution Builder" at bounding box center [814, 202] width 114 height 15
click at [17, 389] on div at bounding box center [18, 385] width 19 height 18
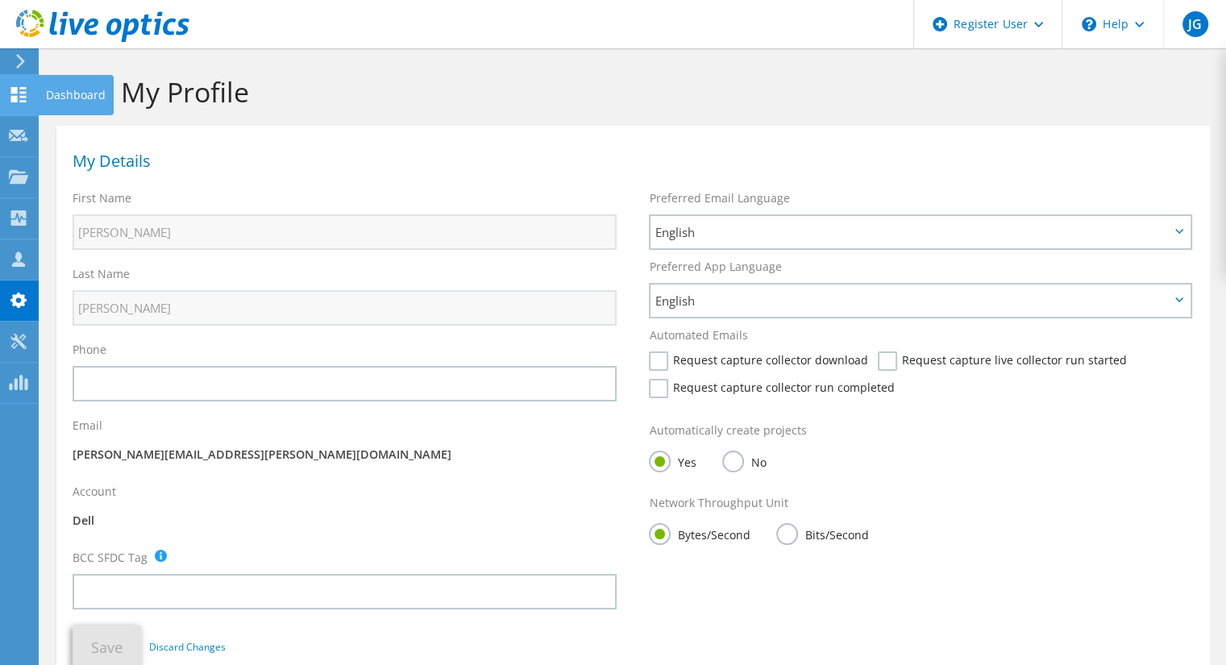
click at [18, 93] on icon at bounding box center [18, 94] width 19 height 15
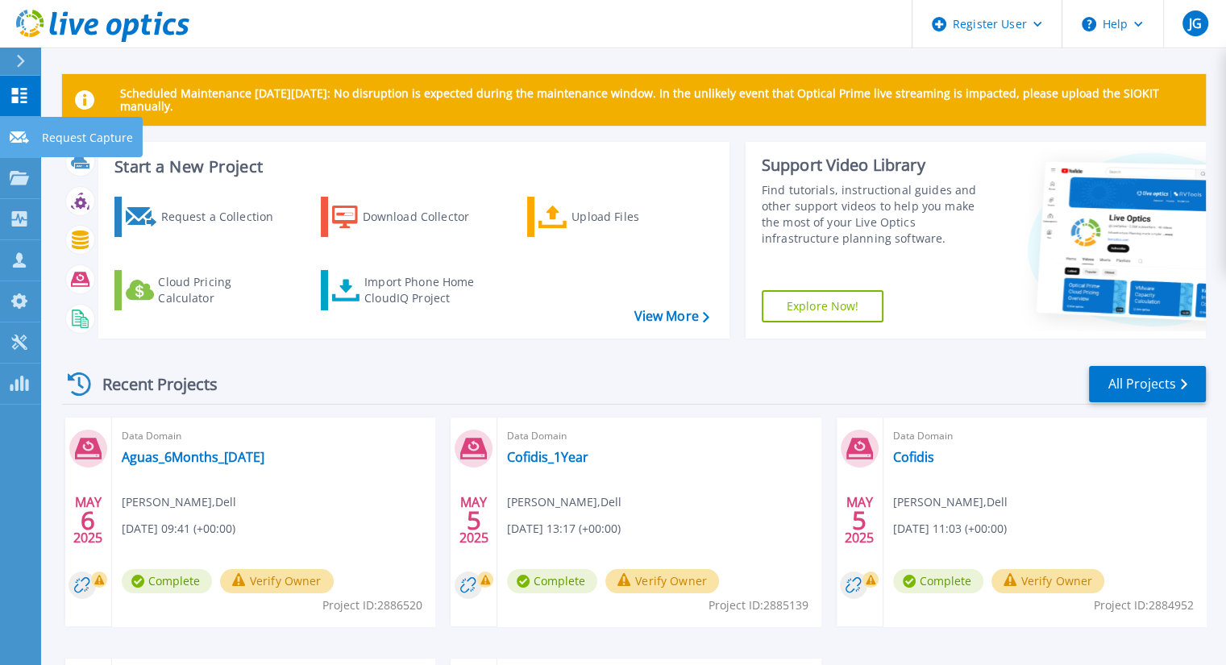
click at [83, 139] on p "Request Capture" at bounding box center [87, 138] width 91 height 42
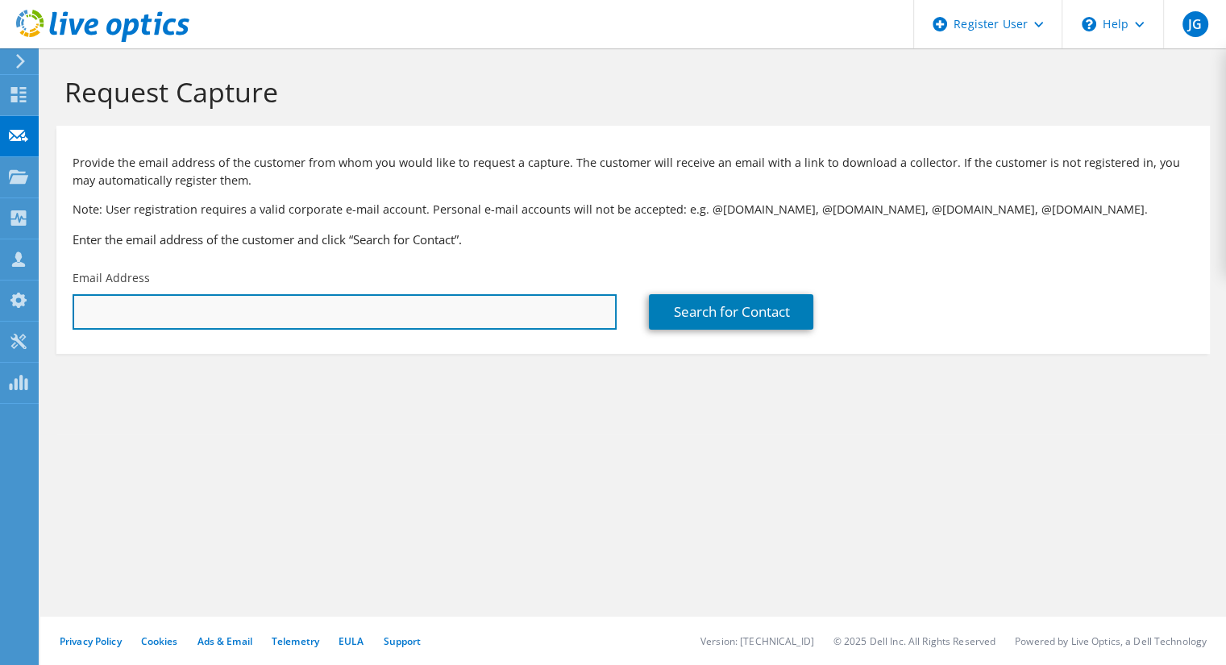
click at [214, 330] on input "text" at bounding box center [345, 311] width 544 height 35
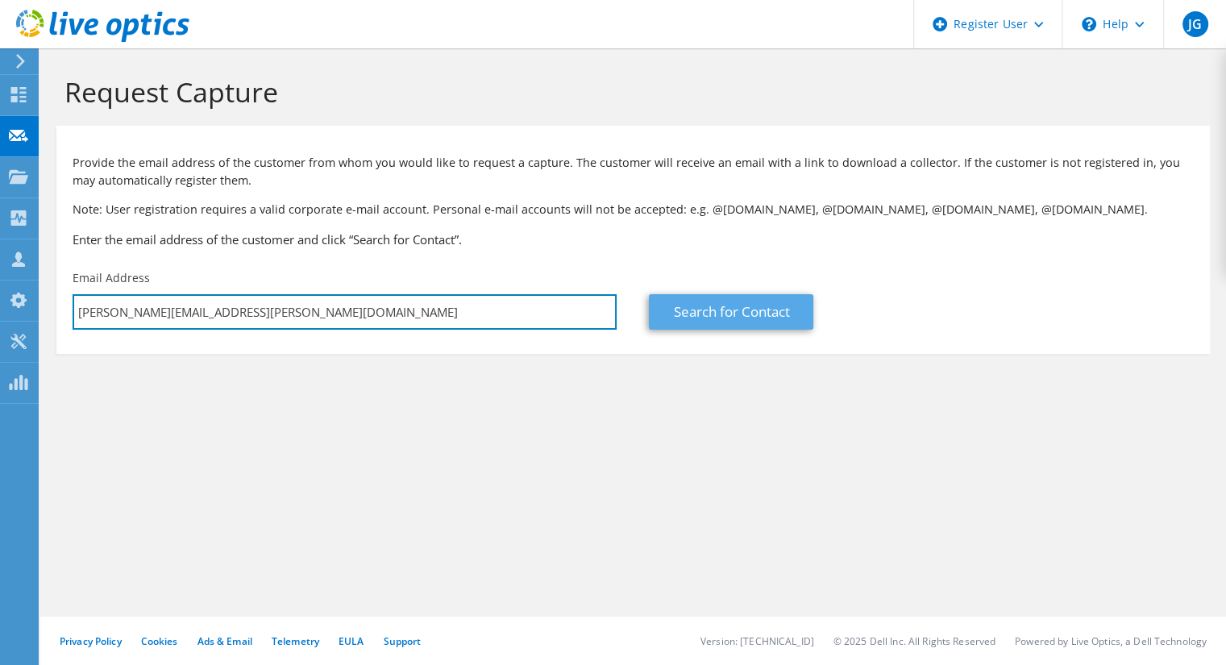
type input "jorge.gomes@dell.com"
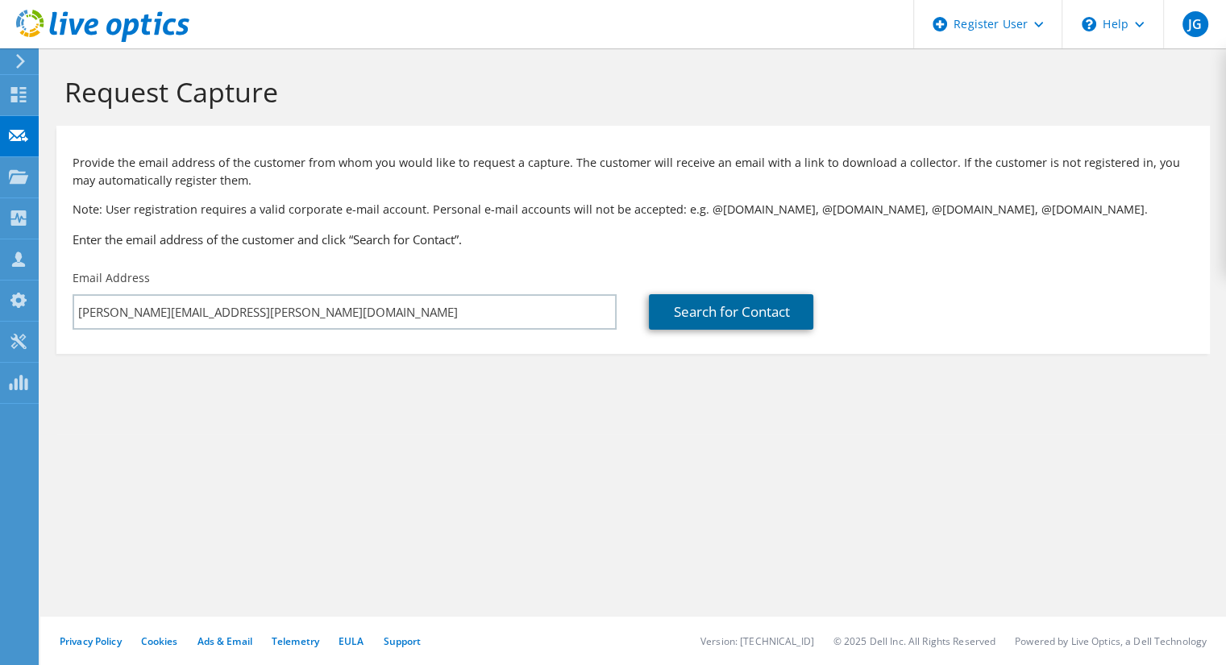
click at [741, 310] on link "Search for Contact" at bounding box center [731, 311] width 164 height 35
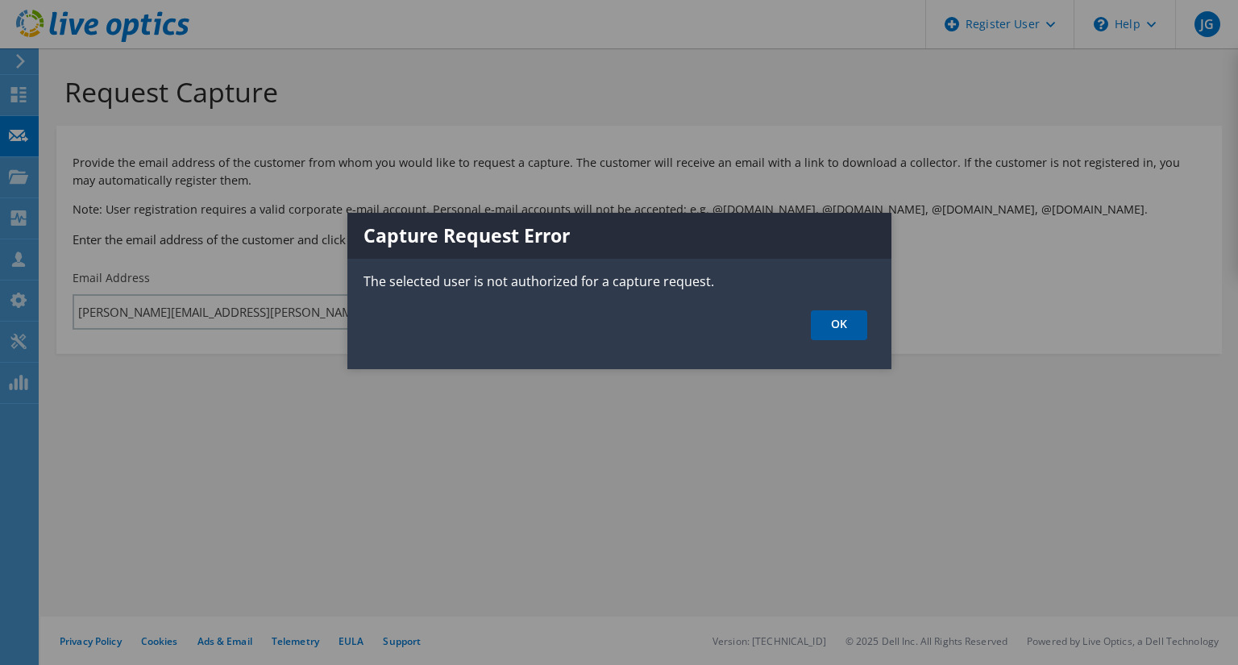
click at [856, 326] on link "OK" at bounding box center [839, 325] width 56 height 30
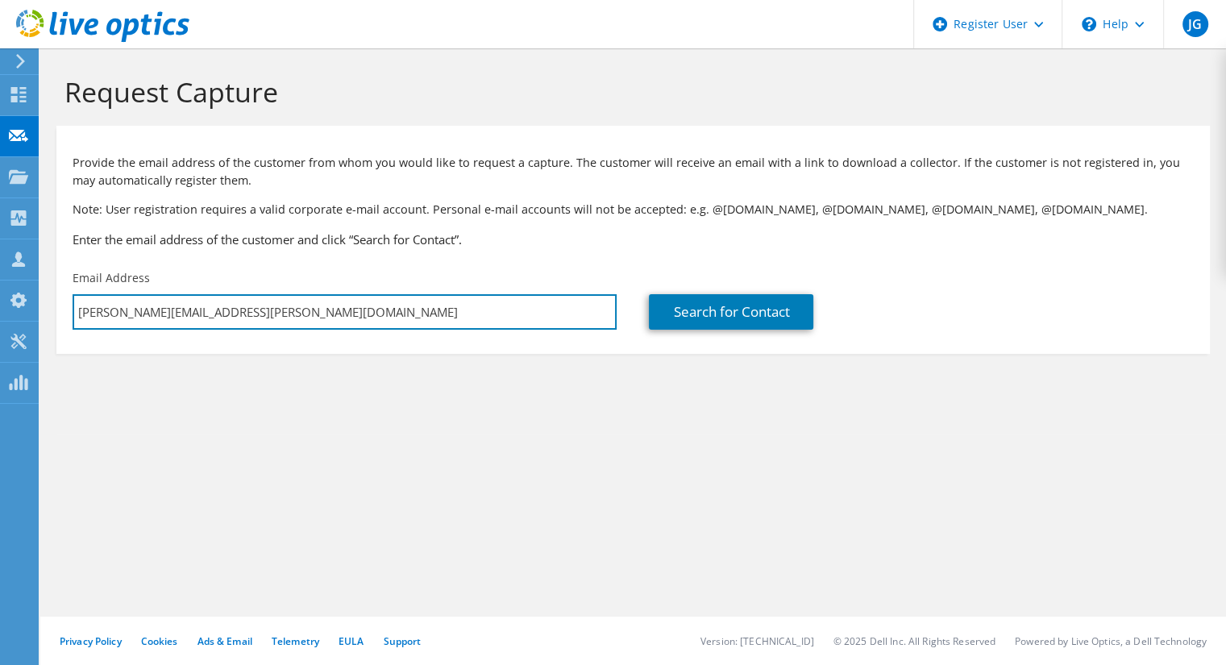
drag, startPoint x: 249, startPoint y: 309, endPoint x: 52, endPoint y: 305, distance: 197.5
click at [52, 305] on section "Request Capture Provide the email address of the customer from whom you would l…" at bounding box center [633, 241] width 1186 height 386
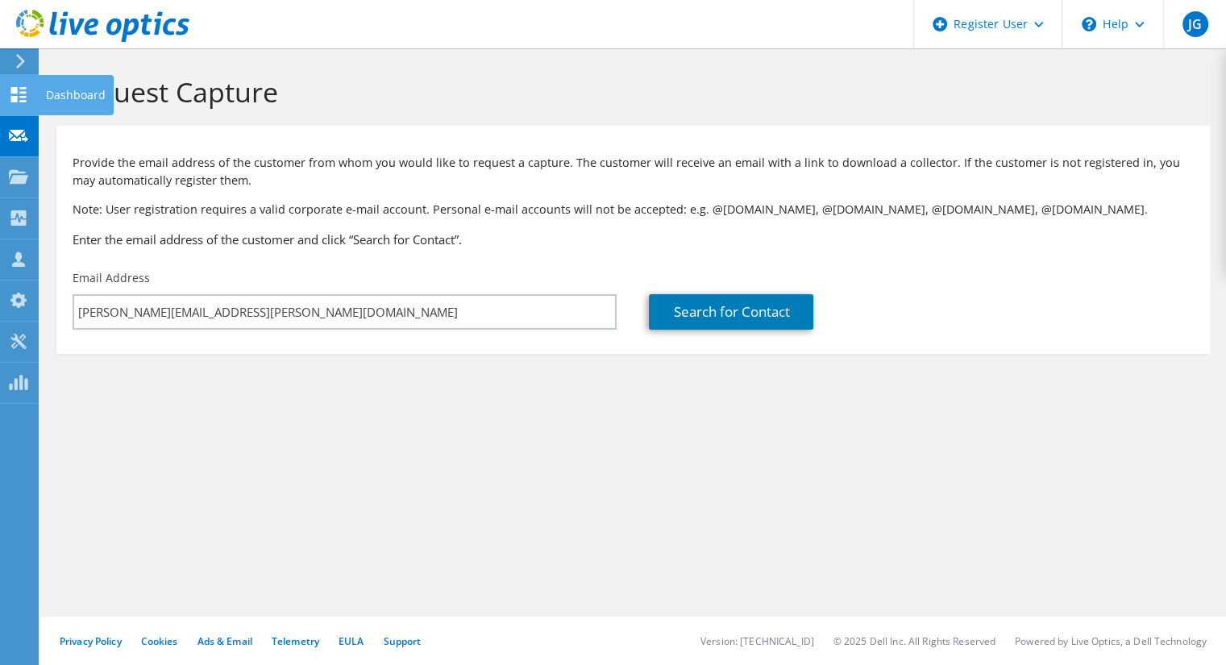
click at [10, 100] on icon at bounding box center [18, 94] width 19 height 15
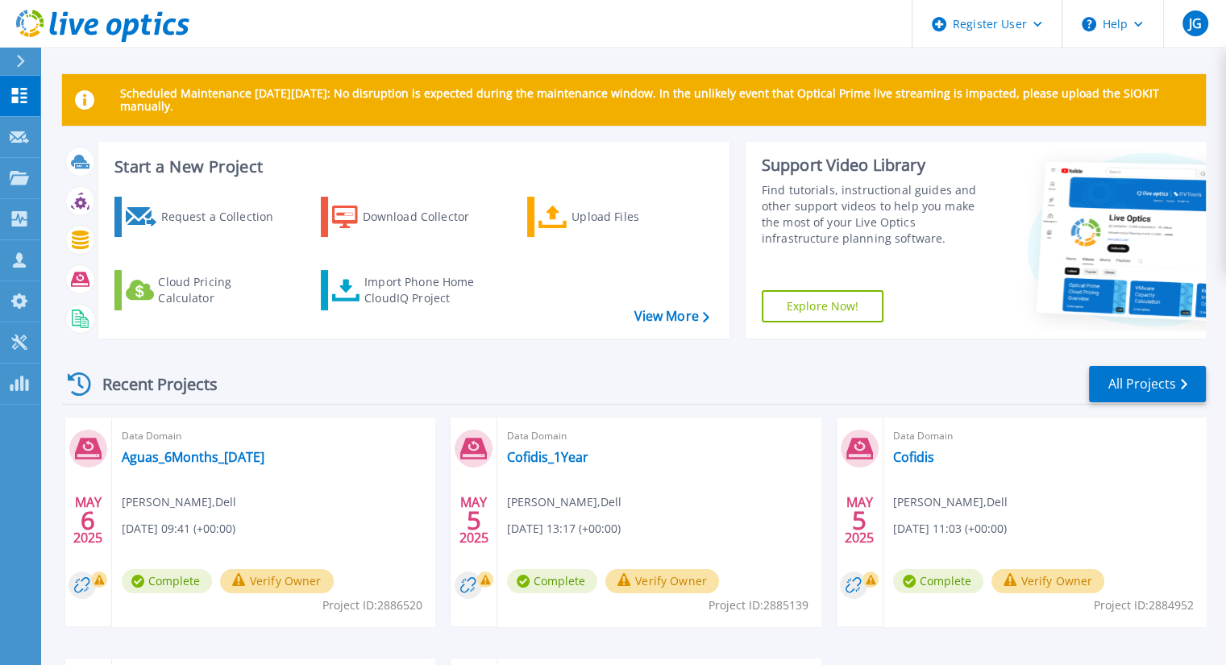
click at [860, 299] on link "Explore Now!" at bounding box center [823, 306] width 123 height 32
click at [442, 291] on div "Import Phone Home CloudIQ Project" at bounding box center [427, 290] width 126 height 32
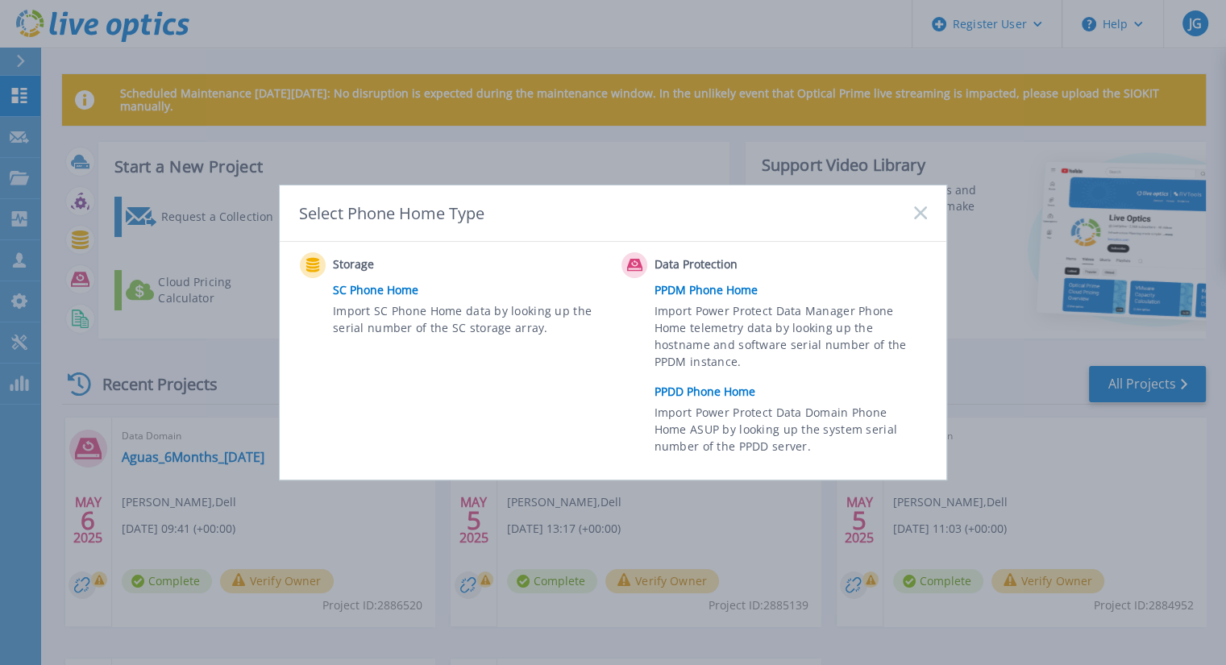
click at [918, 218] on icon at bounding box center [920, 212] width 13 height 13
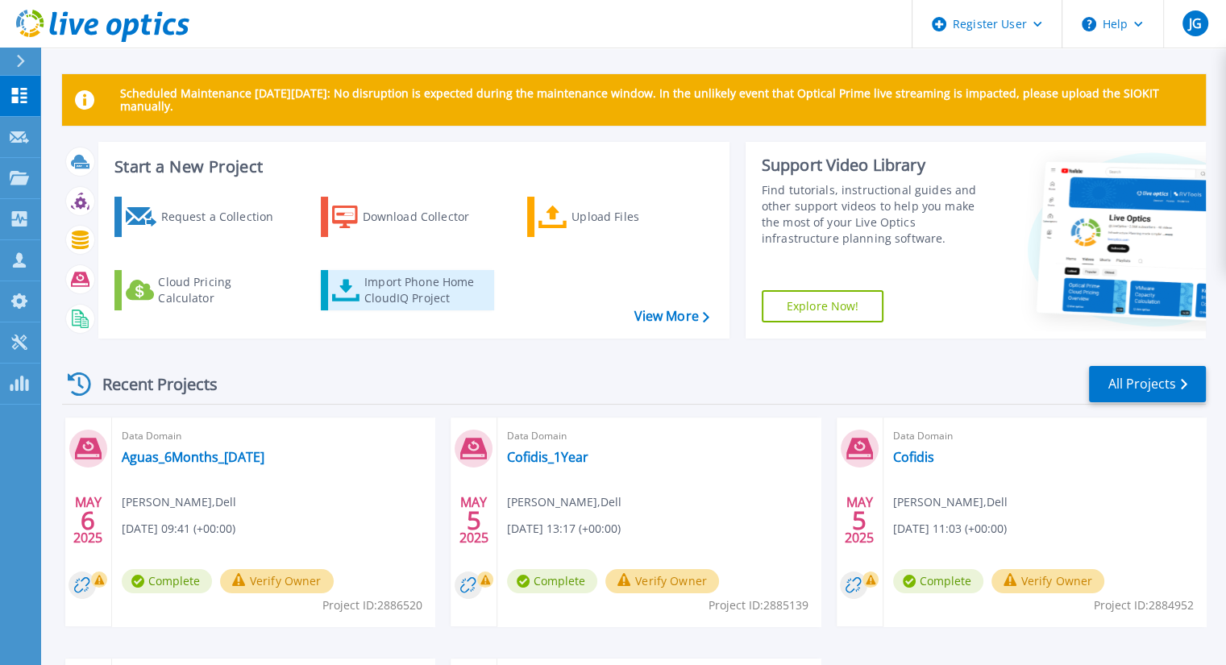
click at [427, 280] on div "Import Phone Home CloudIQ Project" at bounding box center [427, 290] width 126 height 32
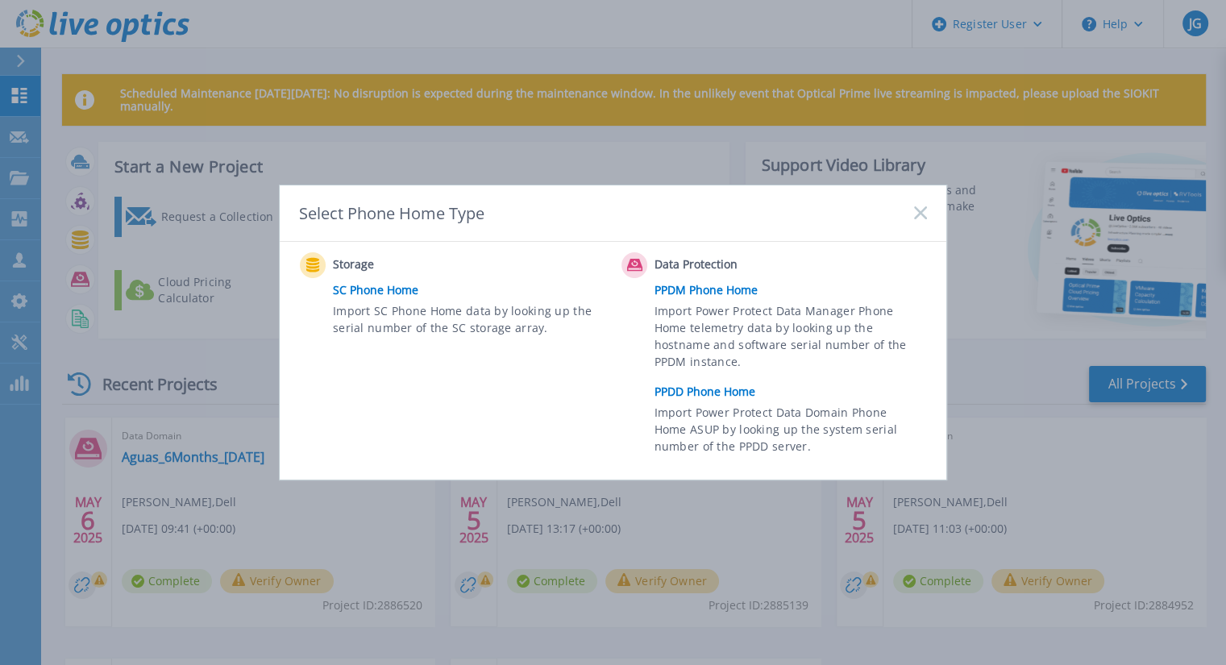
click at [706, 396] on link "PPDD Phone Home" at bounding box center [794, 392] width 280 height 24
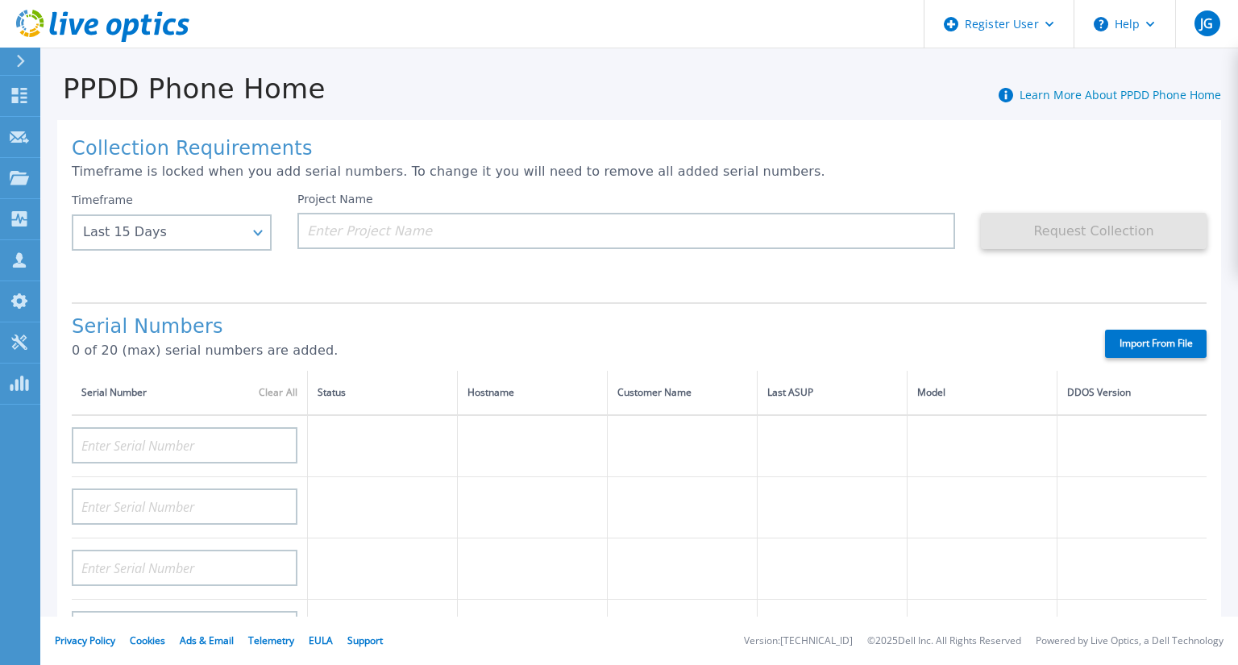
click at [13, 56] on button at bounding box center [20, 62] width 40 height 28
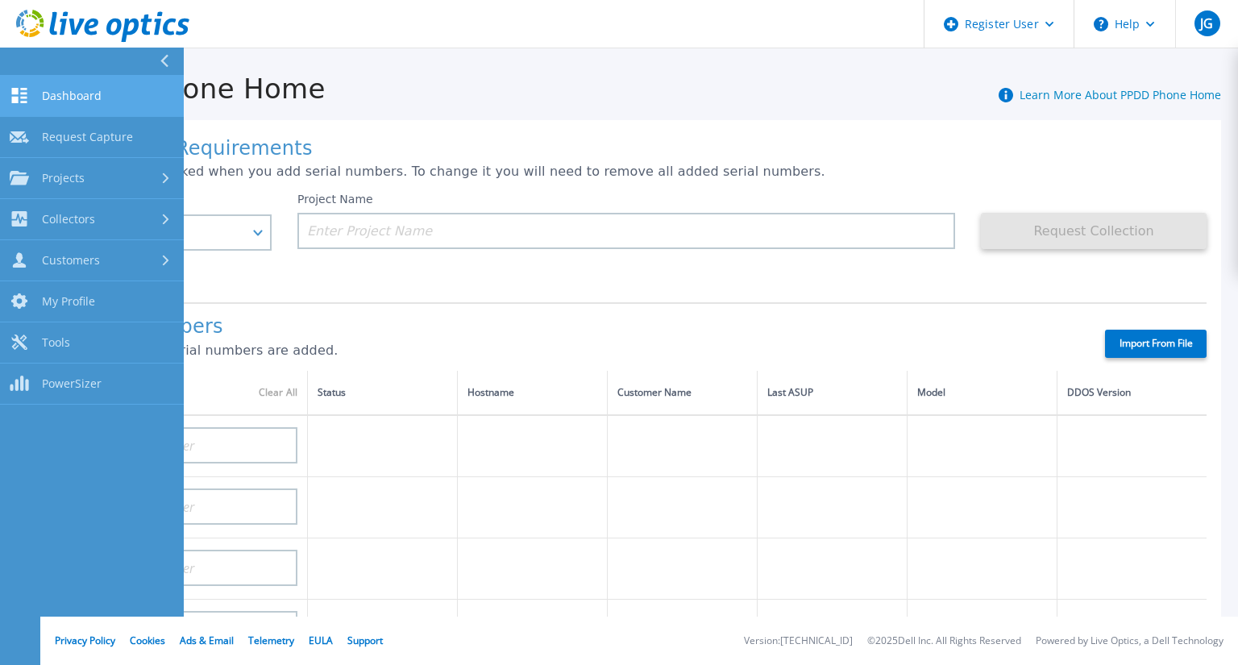
click at [67, 85] on link "Dashboard Dashboard" at bounding box center [92, 96] width 184 height 41
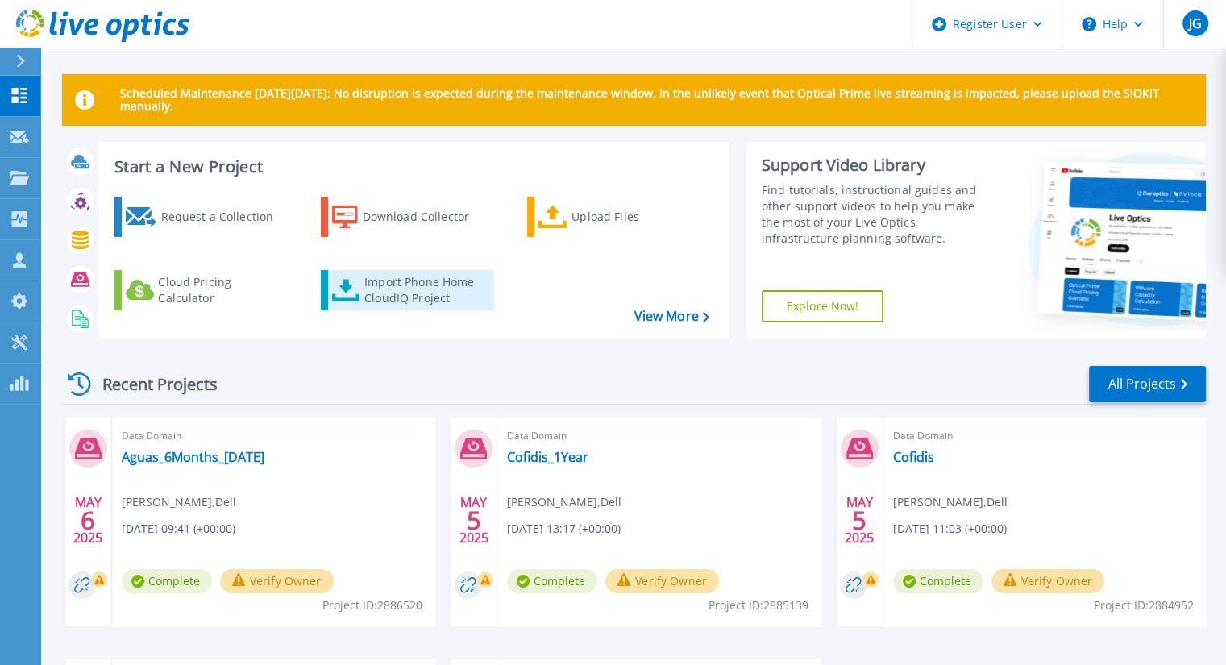
click at [418, 288] on div "Import Phone Home CloudIQ Project" at bounding box center [427, 290] width 126 height 32
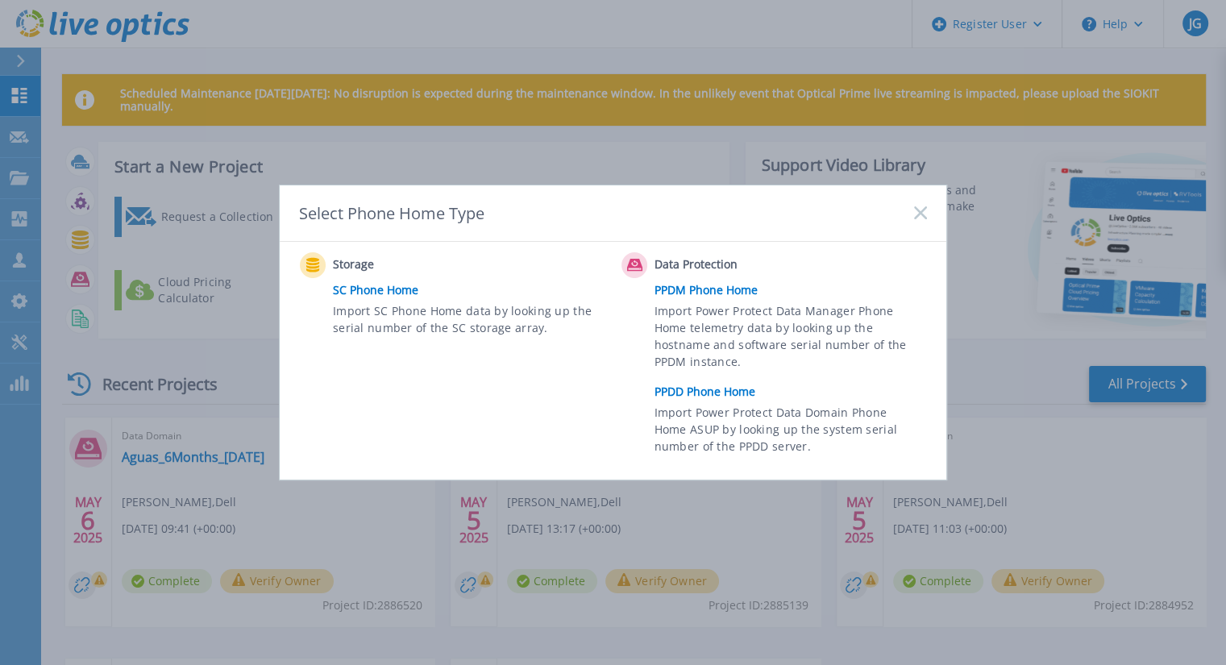
click at [737, 391] on link "PPDD Phone Home" at bounding box center [794, 392] width 280 height 24
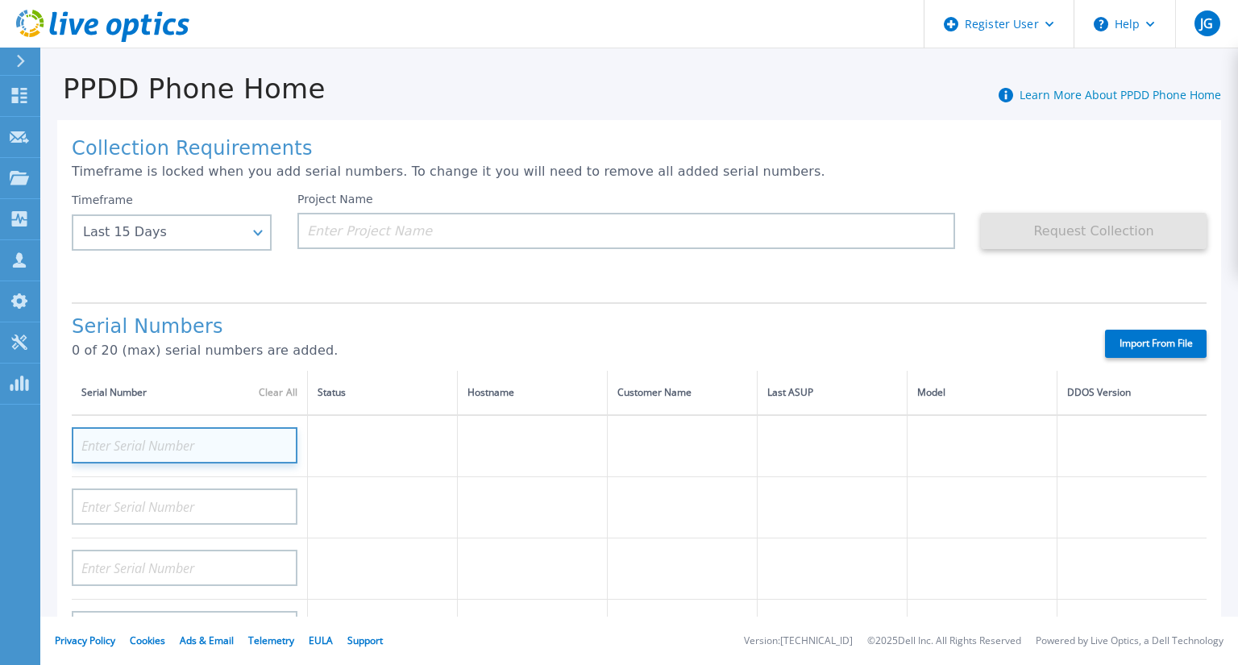
click at [159, 446] on input at bounding box center [185, 445] width 226 height 36
paste input "CRK00222807762"
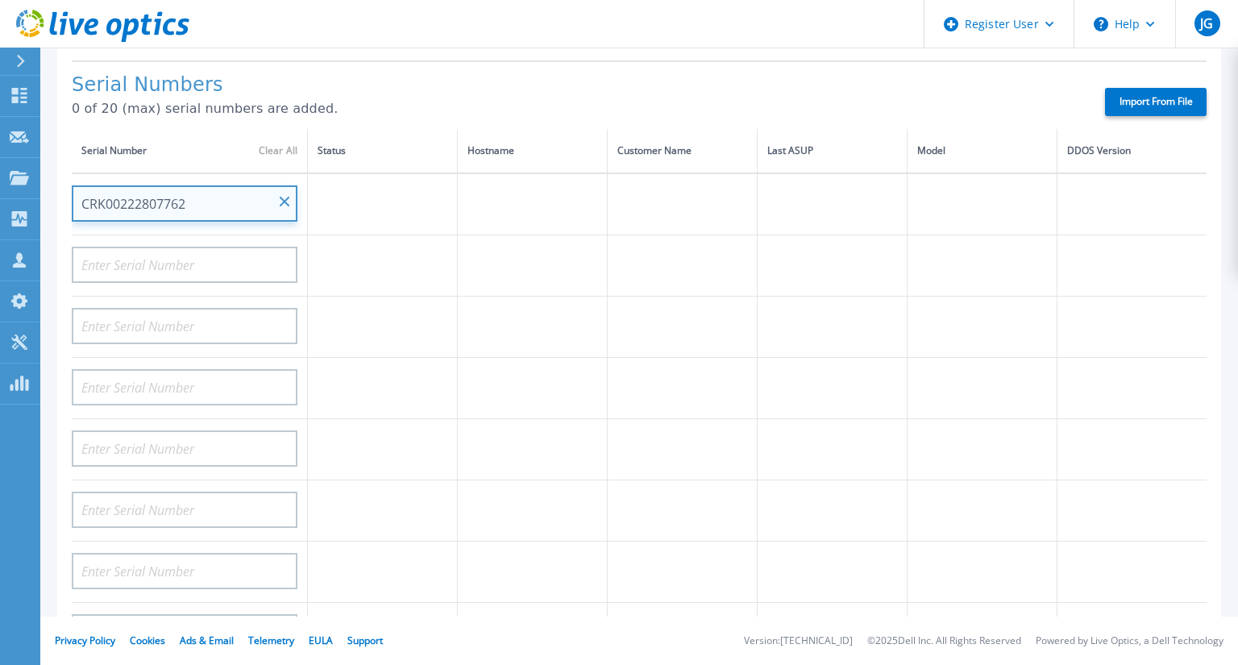
type input "CRK00222807762"
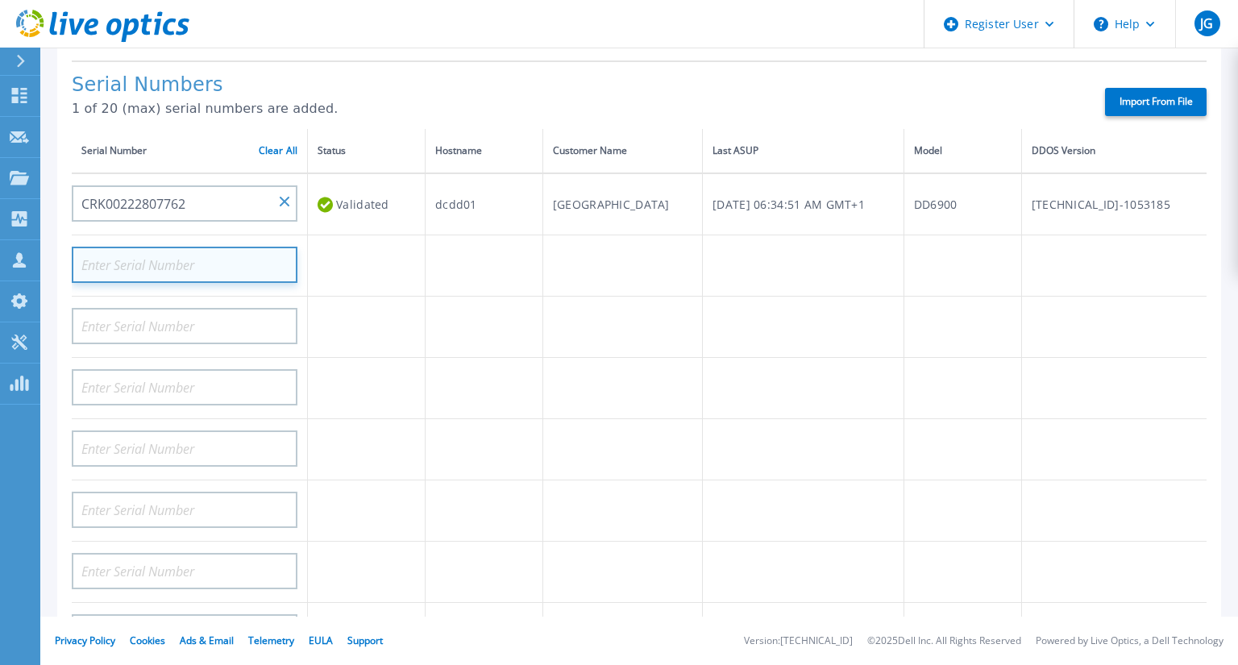
scroll to position [0, 0]
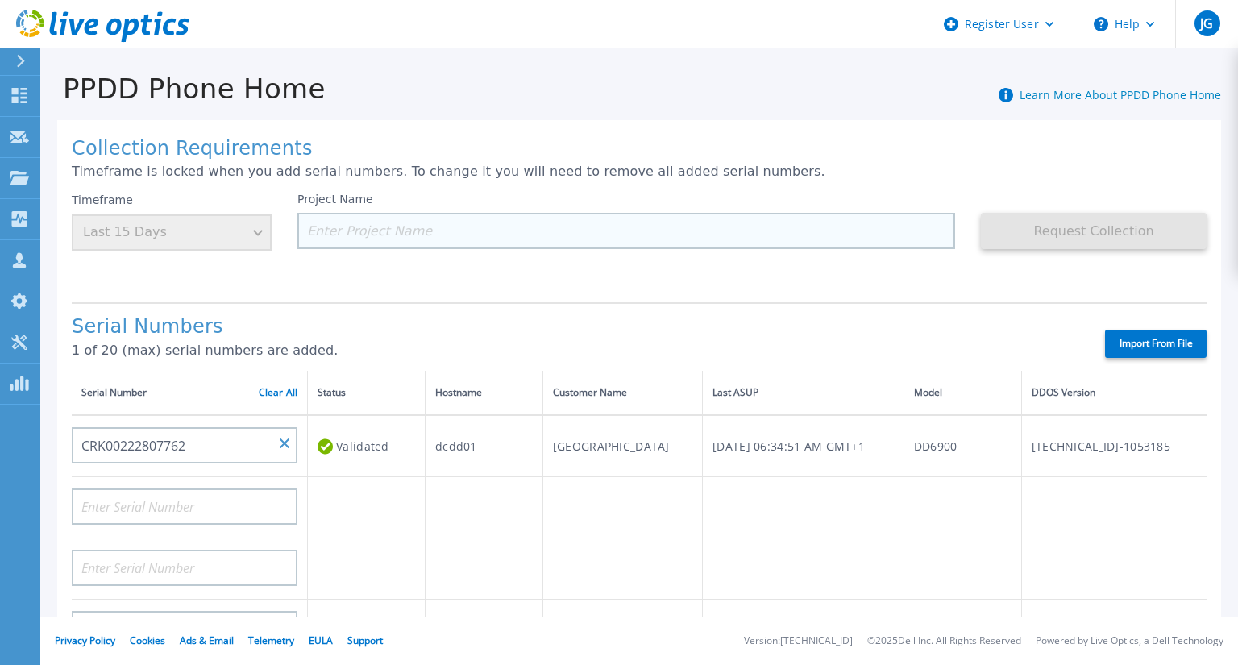
click at [359, 231] on input at bounding box center [626, 231] width 658 height 36
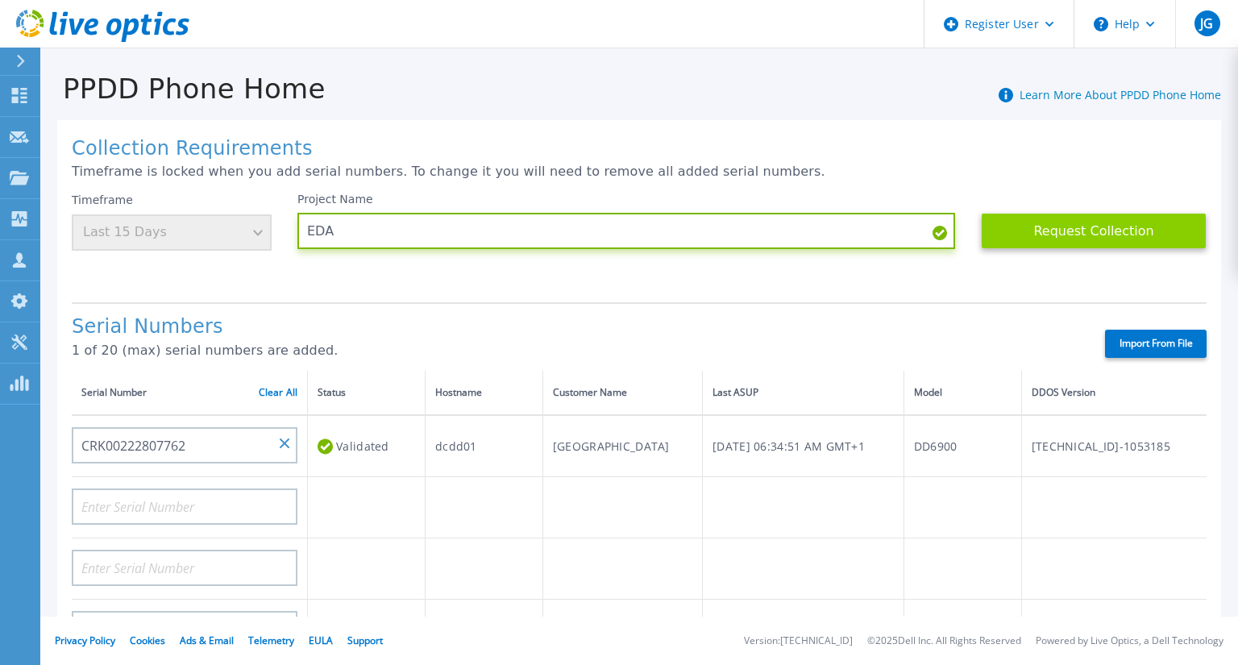
type input "EDA"
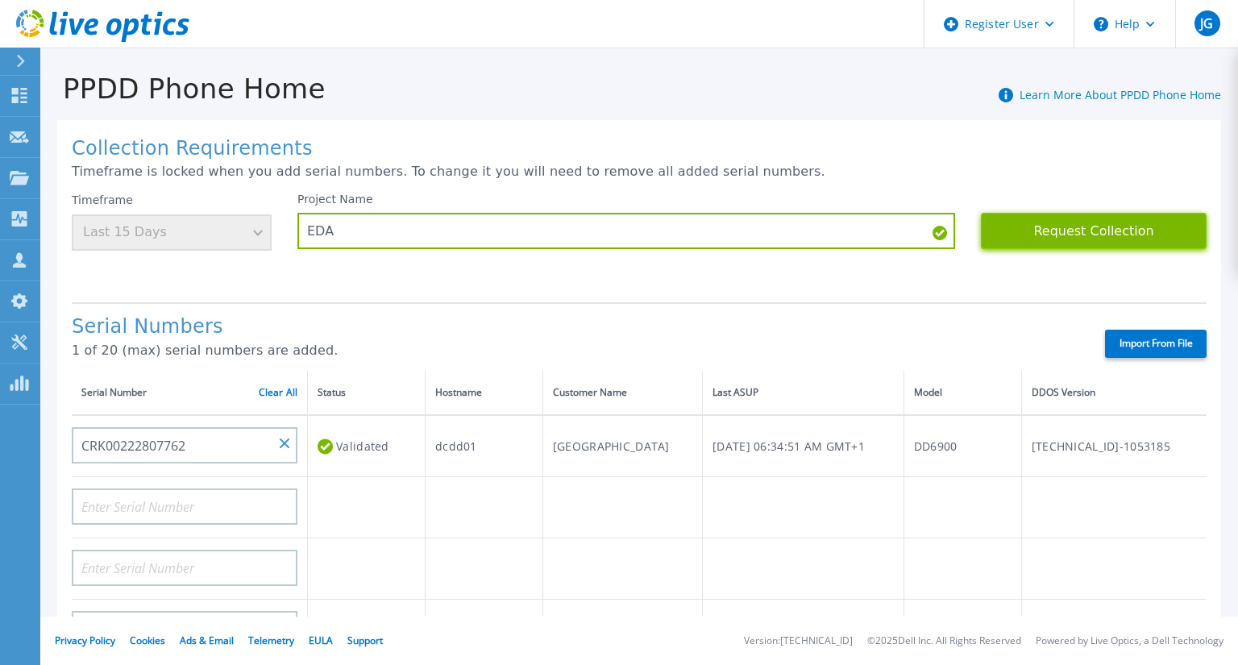
click at [1105, 230] on button "Request Collection" at bounding box center [1094, 231] width 226 height 36
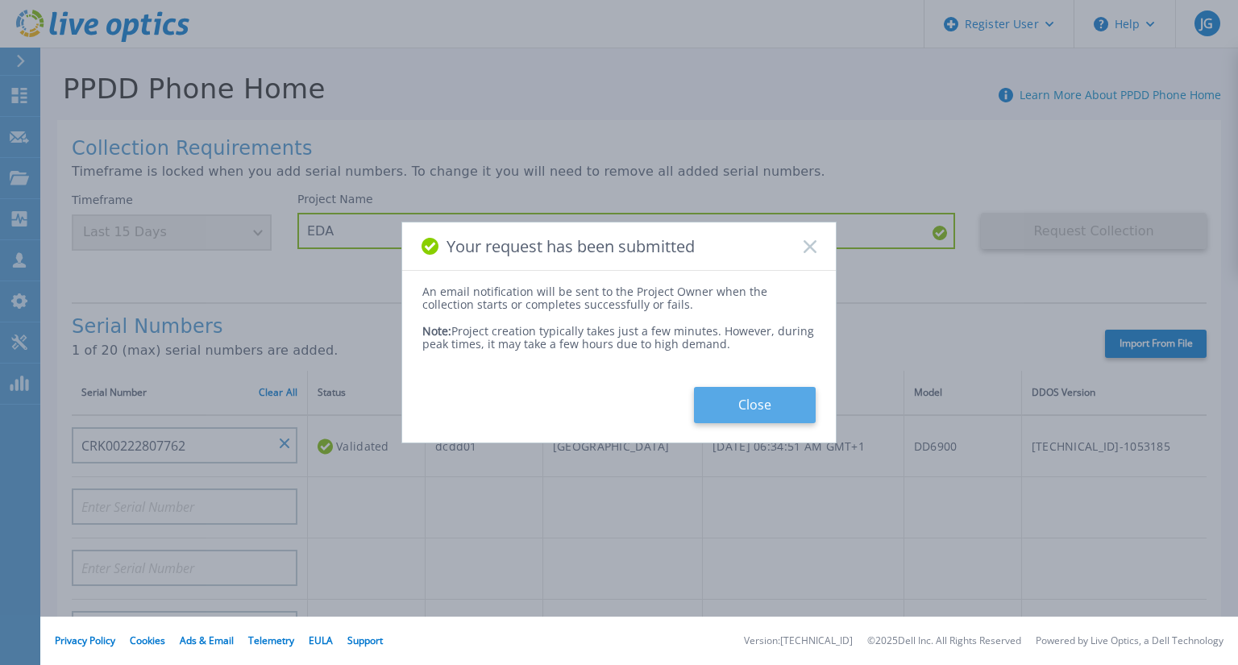
click at [766, 406] on button "Close" at bounding box center [755, 405] width 122 height 36
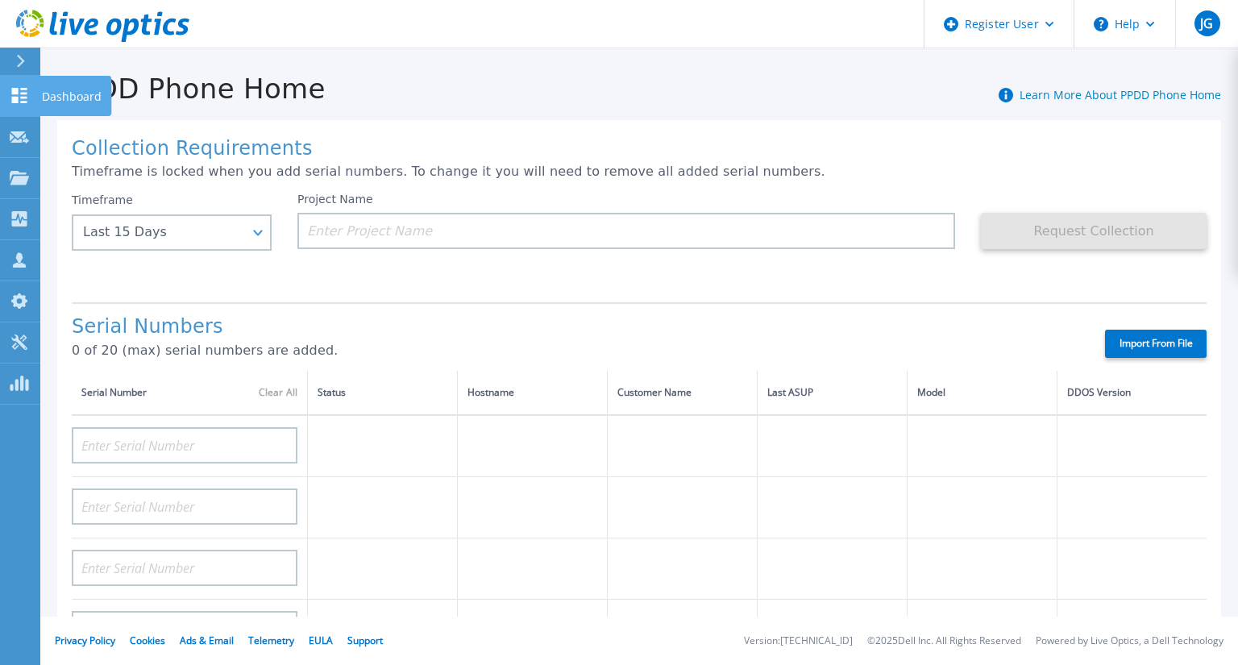
click at [48, 93] on p "Dashboard" at bounding box center [72, 97] width 60 height 42
